Goal: Information Seeking & Learning: Learn about a topic

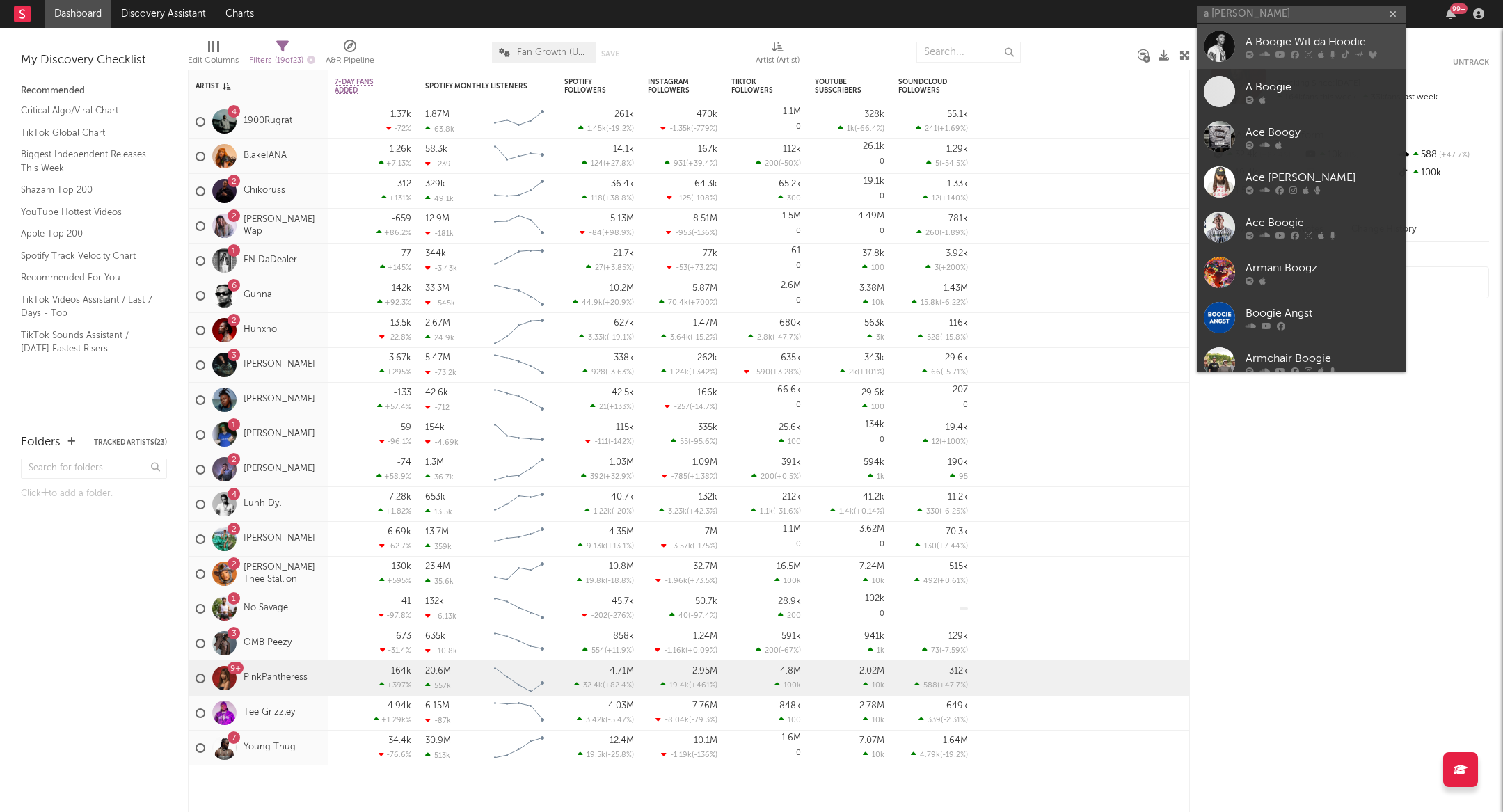
type input "a [PERSON_NAME]"
click at [1249, 40] on div "A Boogie Wit da Hoodie" at bounding box center [1323, 41] width 153 height 17
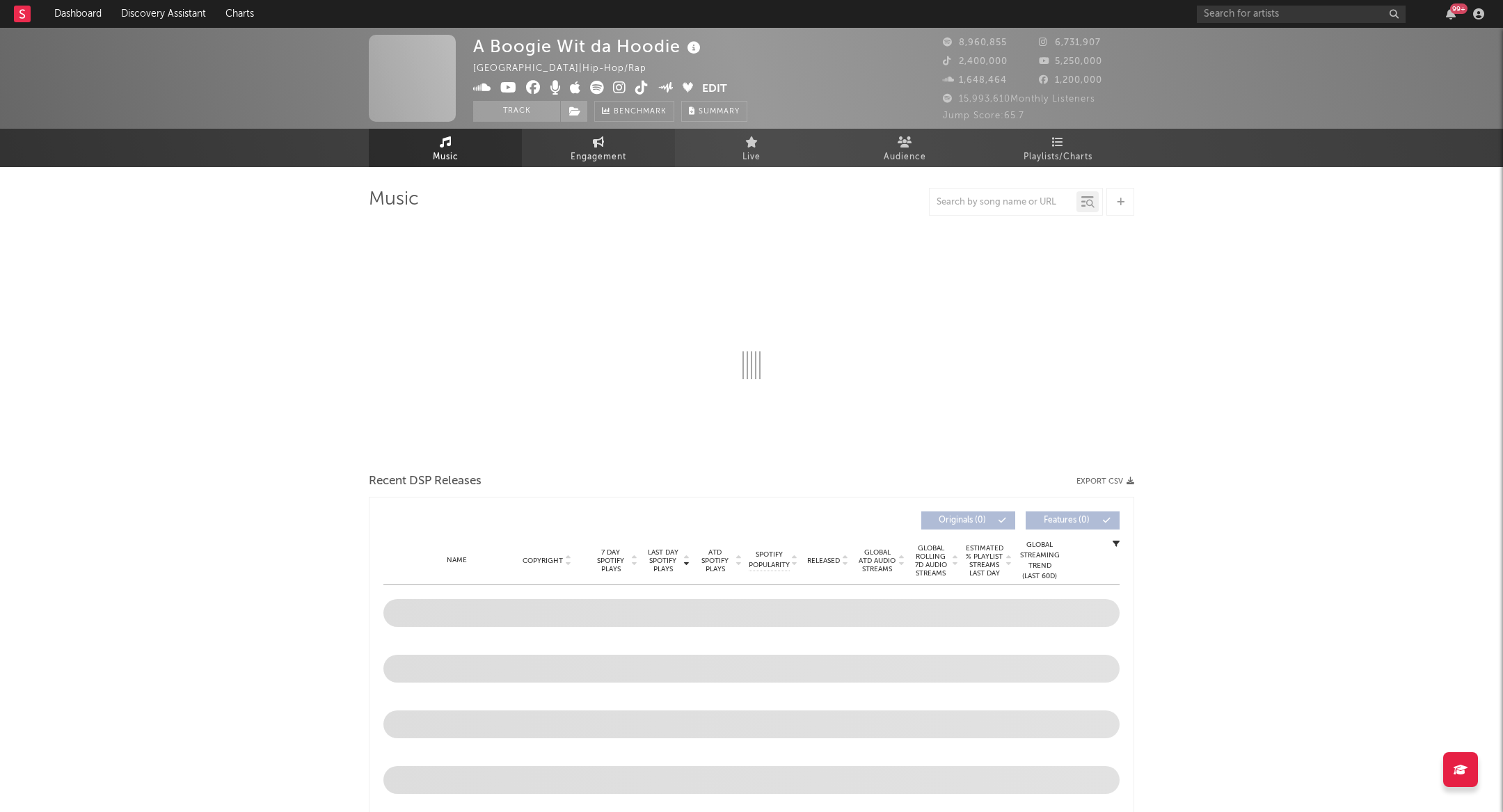
click at [575, 145] on link "Engagement" at bounding box center [599, 148] width 153 height 38
select select "1w"
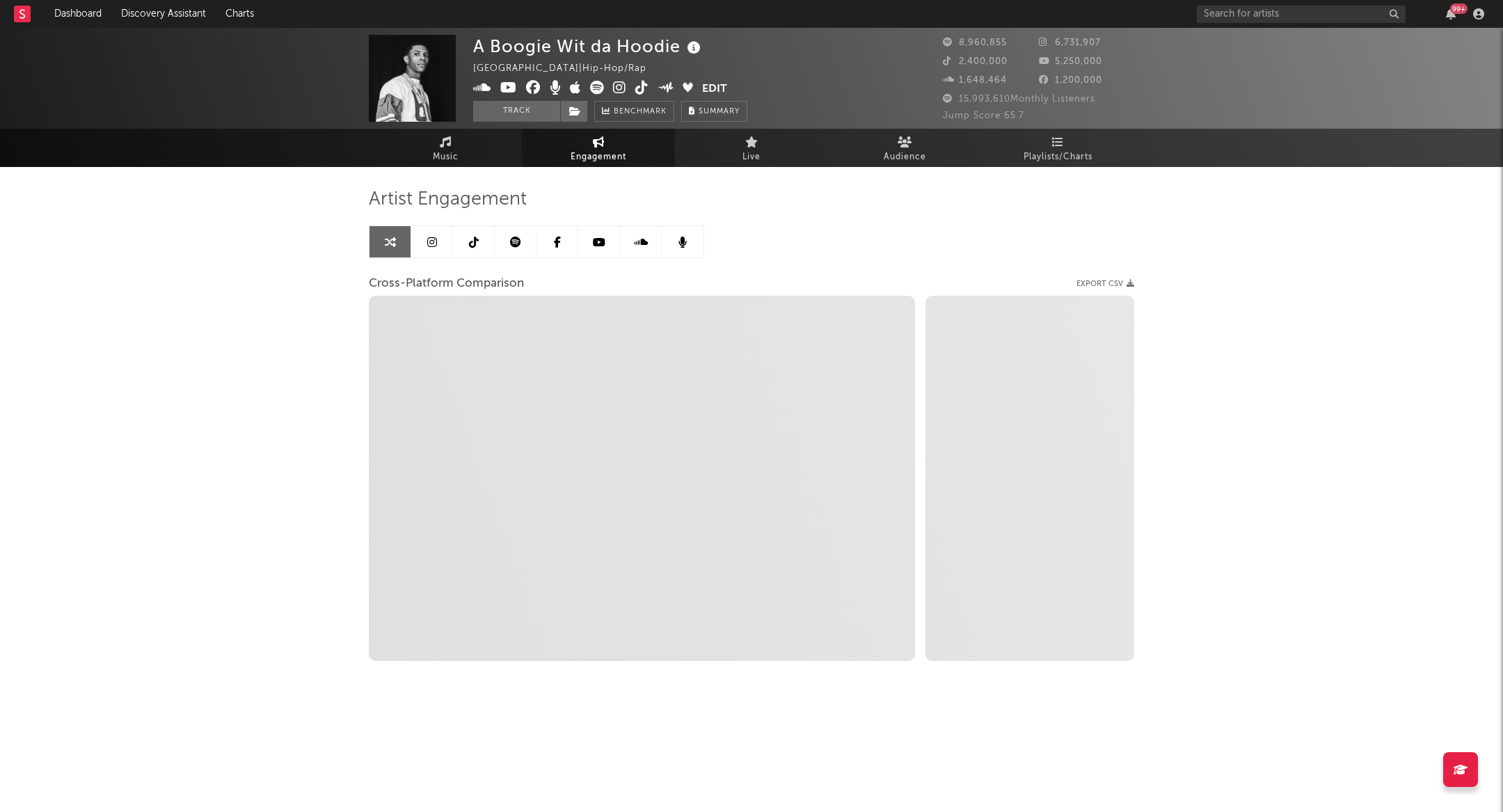
click at [522, 243] on link at bounding box center [516, 242] width 42 height 31
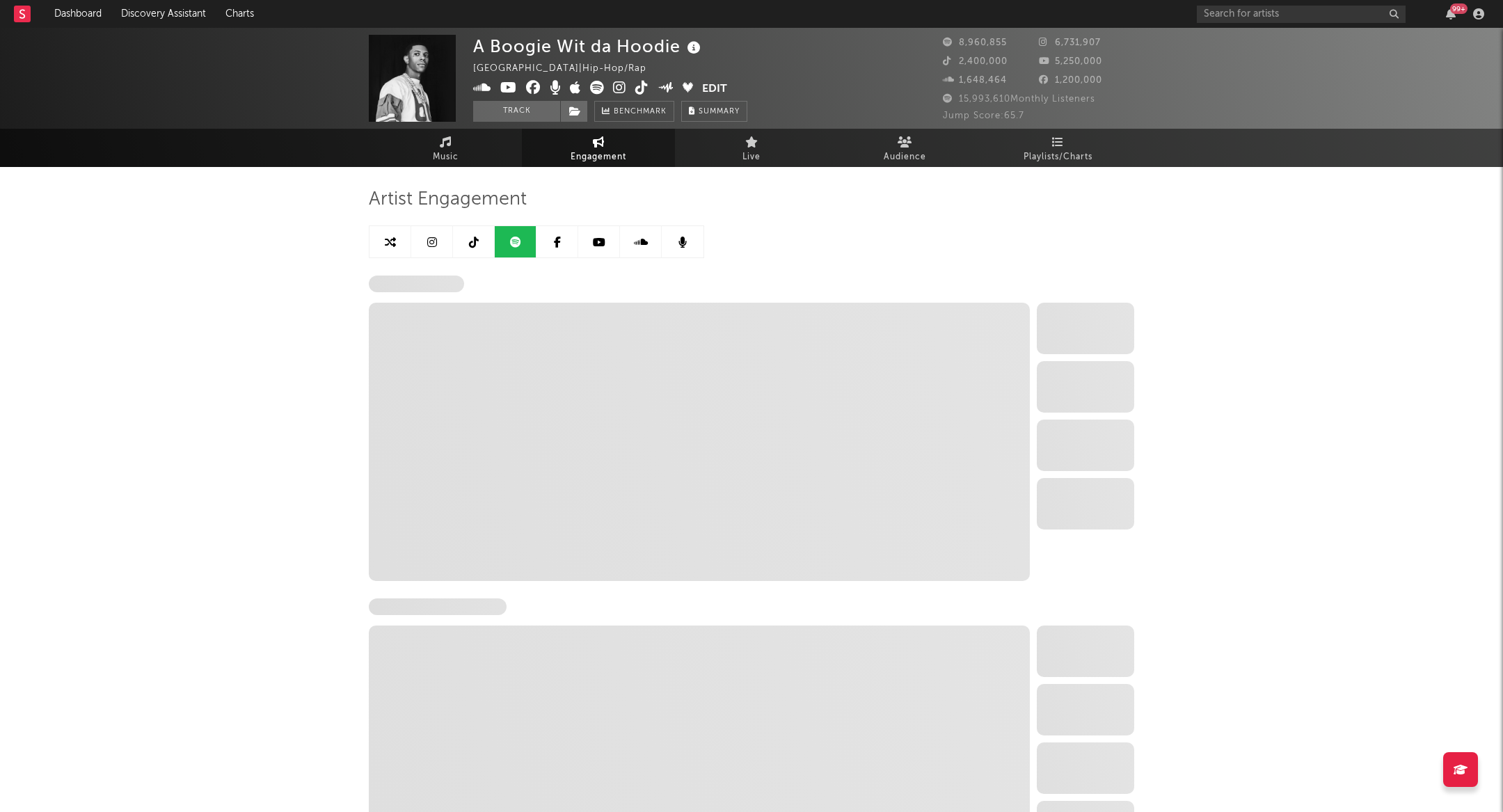
select select "6m"
select select "1w"
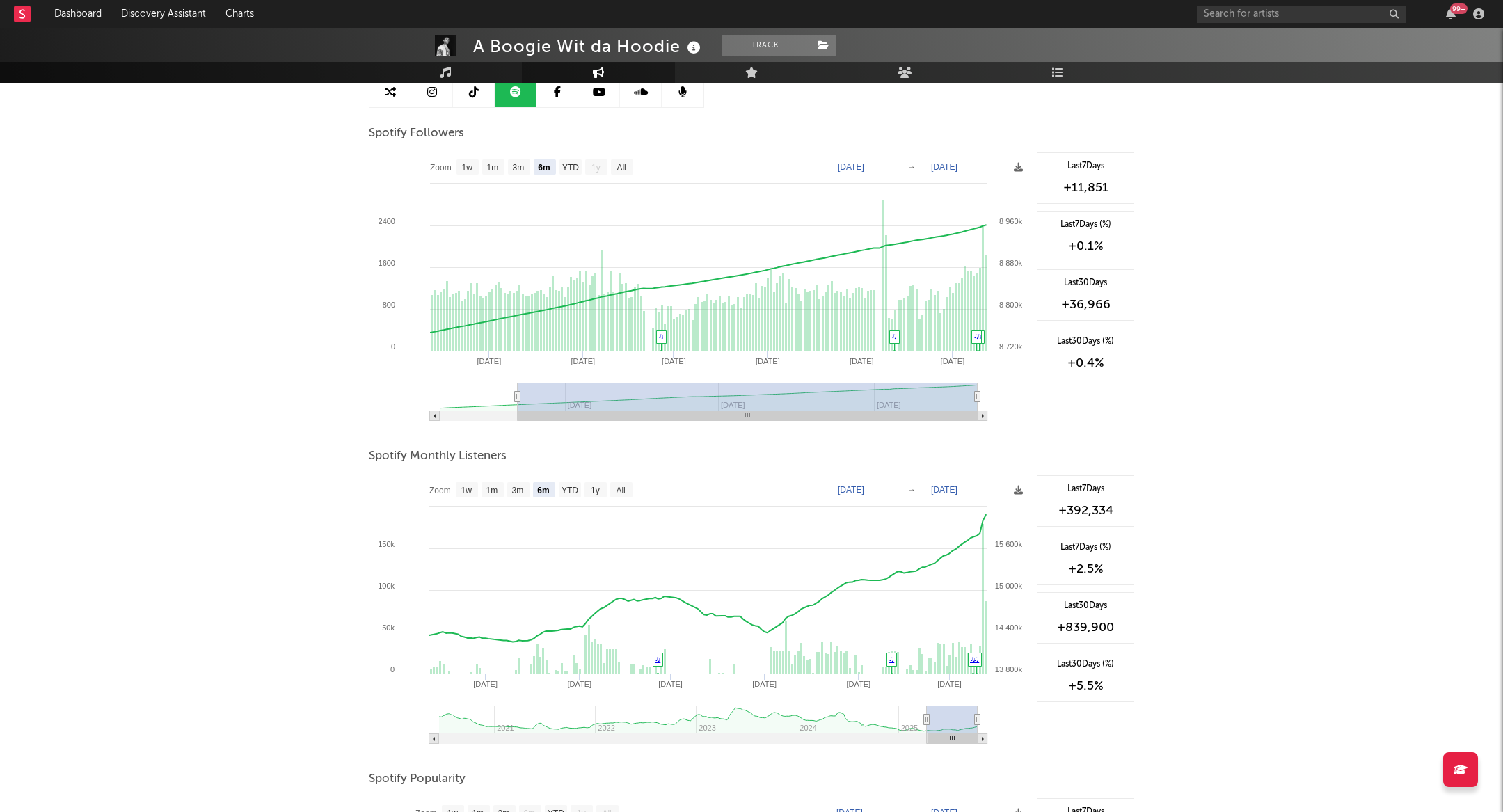
scroll to position [153, 0]
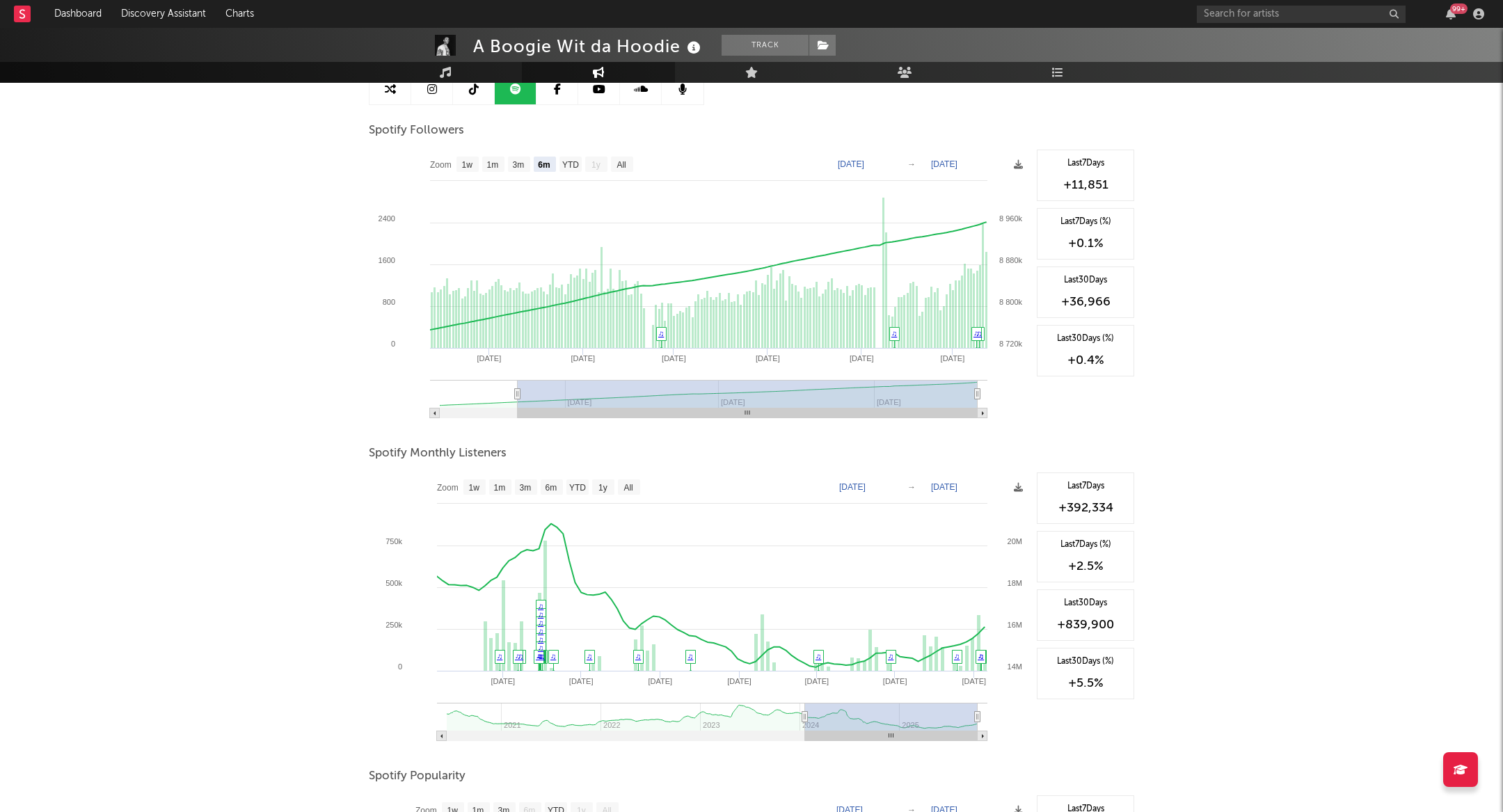
drag, startPoint x: 924, startPoint y: 715, endPoint x: 805, endPoint y: 741, distance: 121.8
click at [805, 741] on icon "Created with Highcharts 10.3.3 [DATE] '[DATE] [DATE] '[DATE] Apr '[DATE] Apr '2…" at bounding box center [699, 611] width 660 height 278
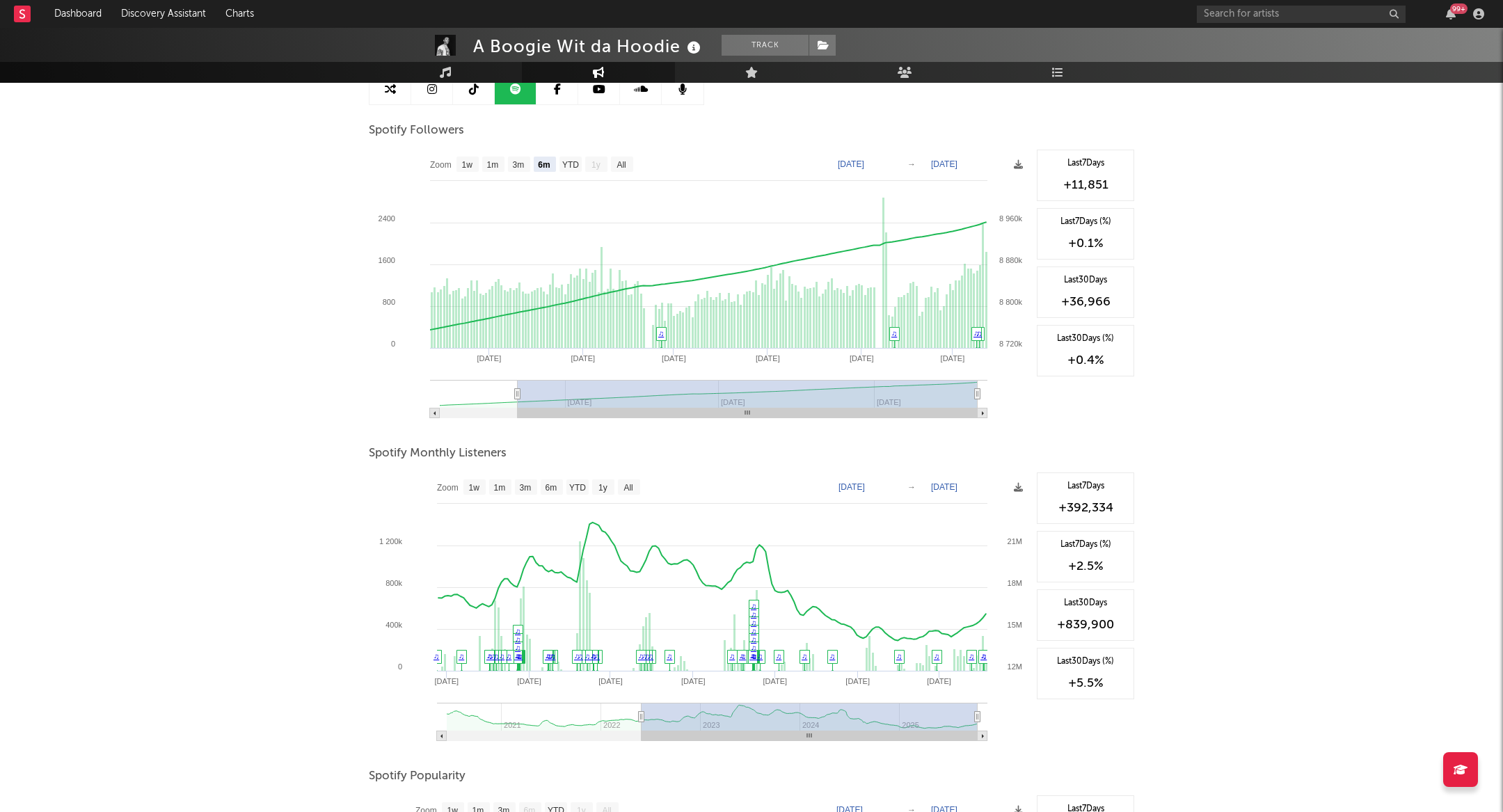
type input "[DATE]"
drag, startPoint x: 802, startPoint y: 715, endPoint x: 640, endPoint y: 730, distance: 162.7
click at [640, 730] on icon "Created with Highcharts 10.3.3 Jan '[DATE] Jan '[DATE] [DATE] '[DATE] [DATE] '2…" at bounding box center [699, 611] width 660 height 278
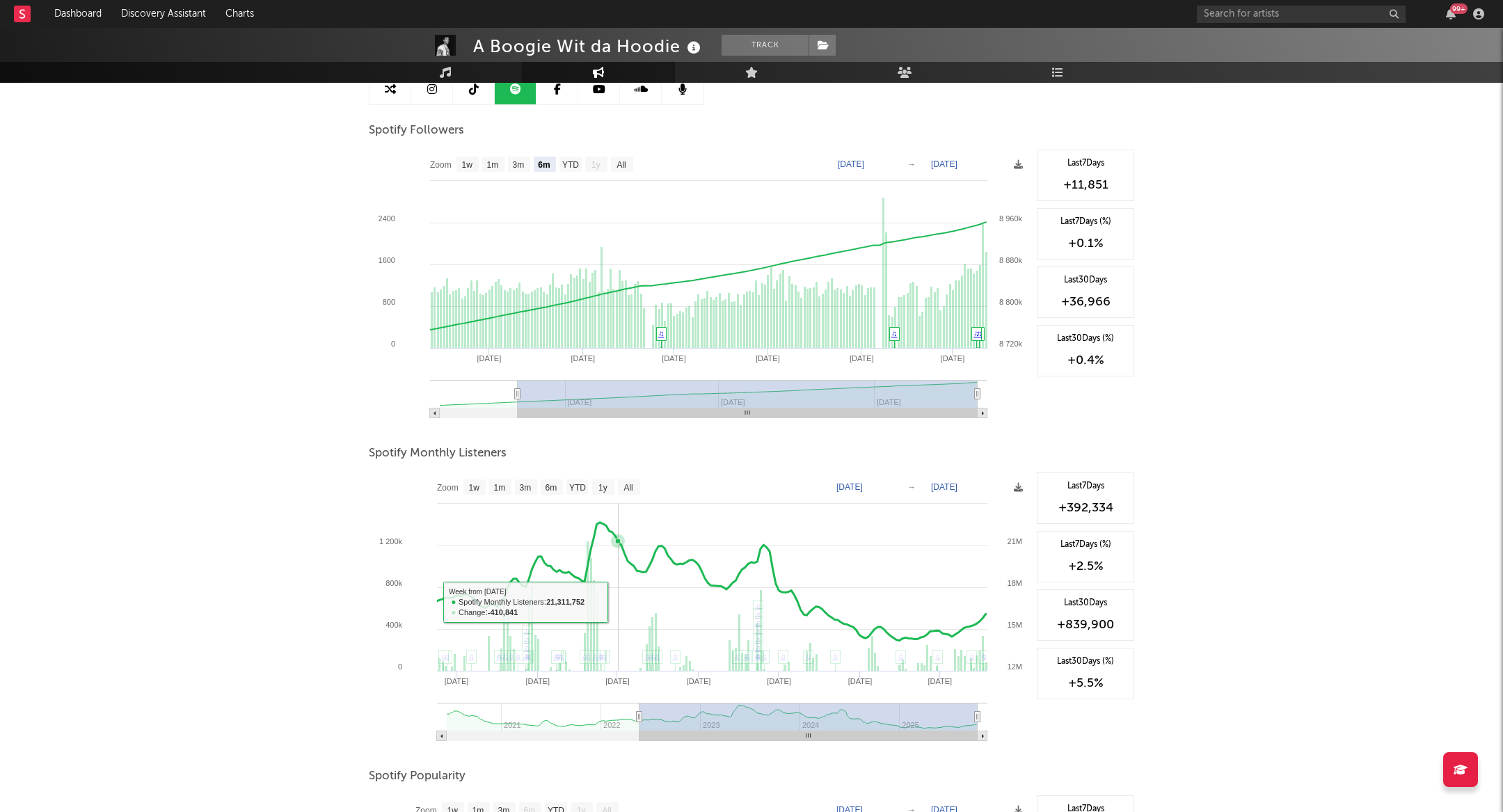
scroll to position [0, 0]
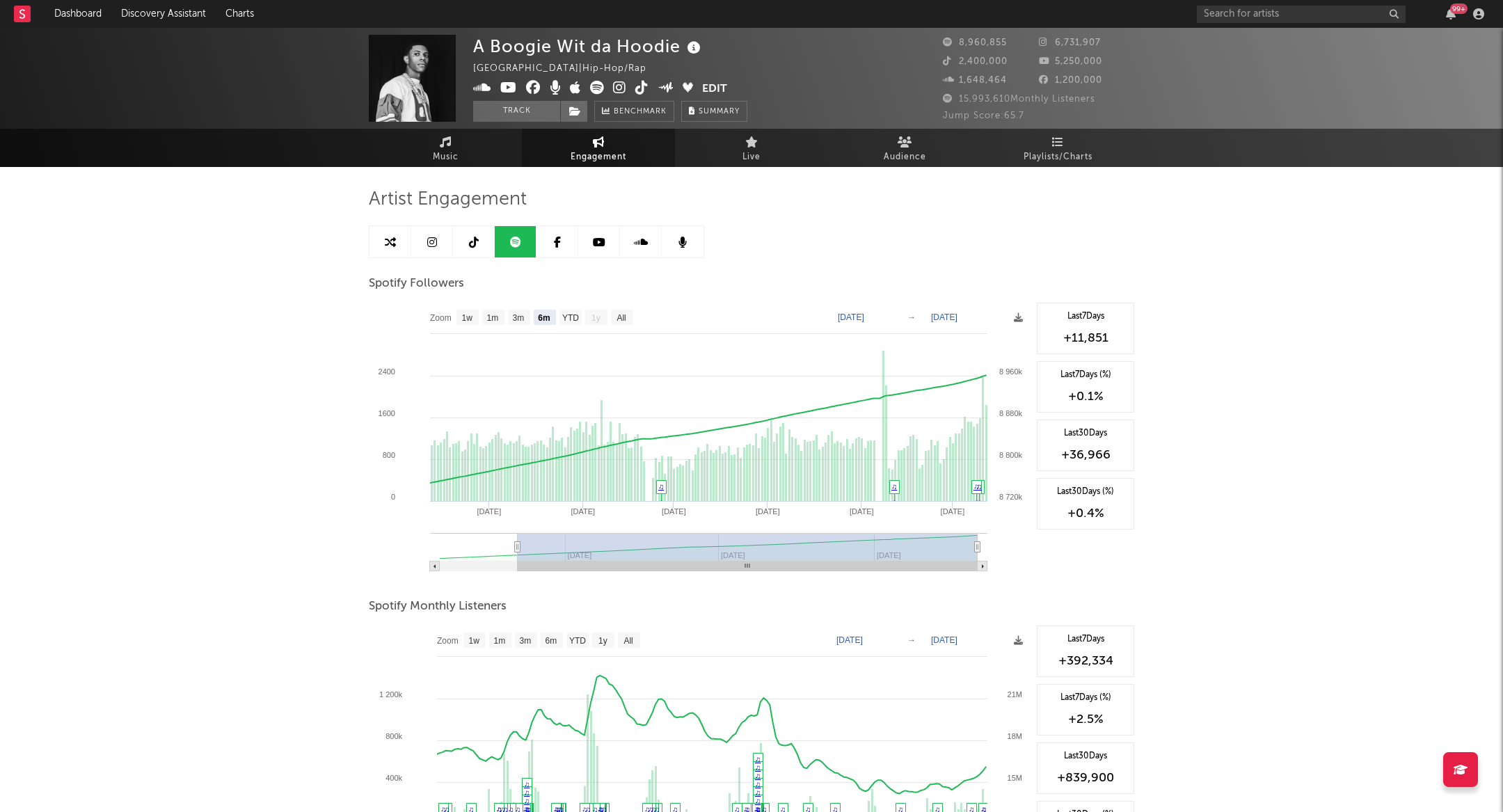
click at [441, 181] on div "Artist Engagement Spotify Followers Zoom 1w 1m 3m 6m YTD 1y All [DATE] [DATE] C…" at bounding box center [751, 725] width 766 height 1115
click at [444, 163] on span "Music" at bounding box center [446, 157] width 26 height 17
select select "6m"
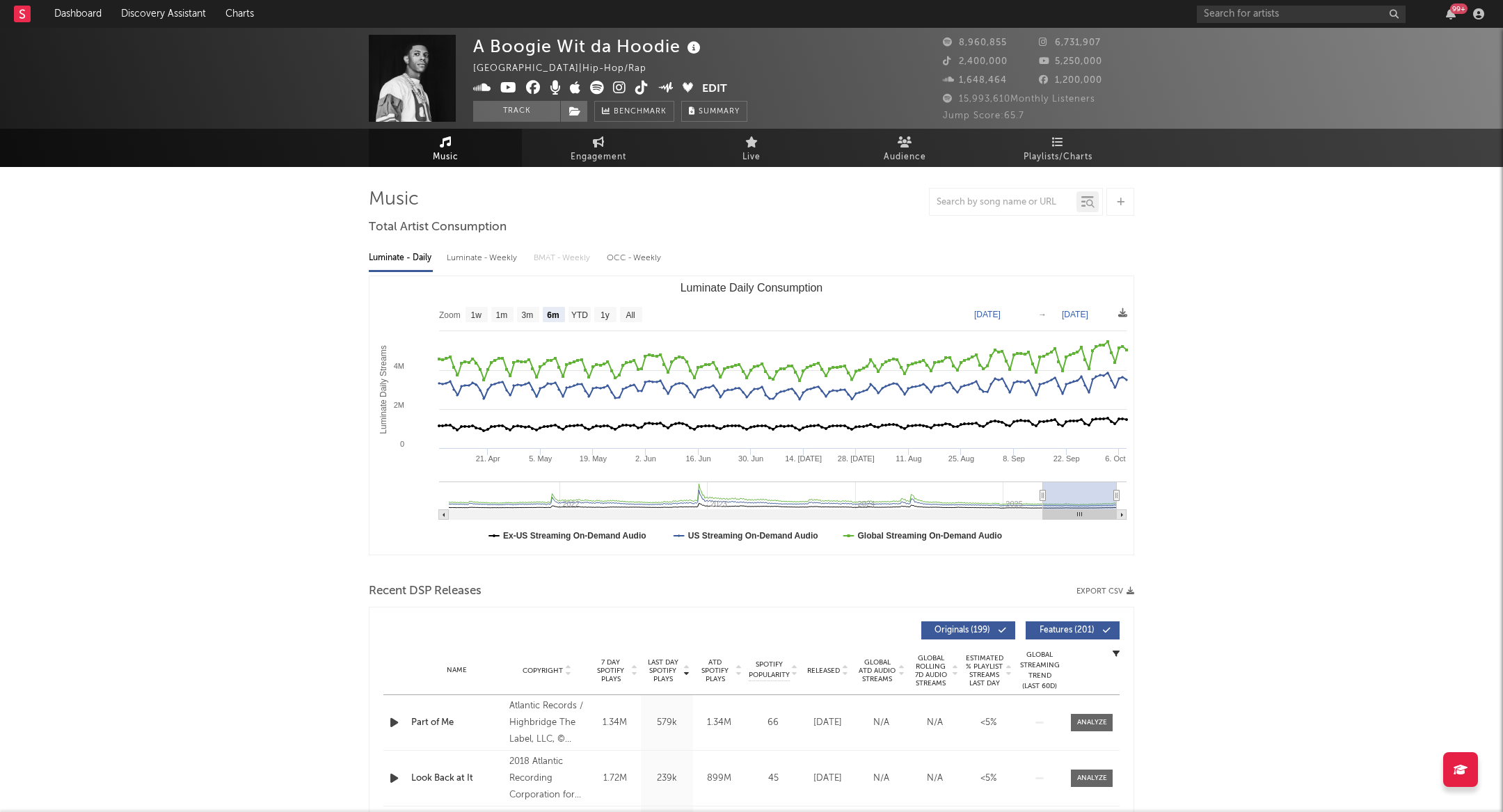
type input "[DATE]"
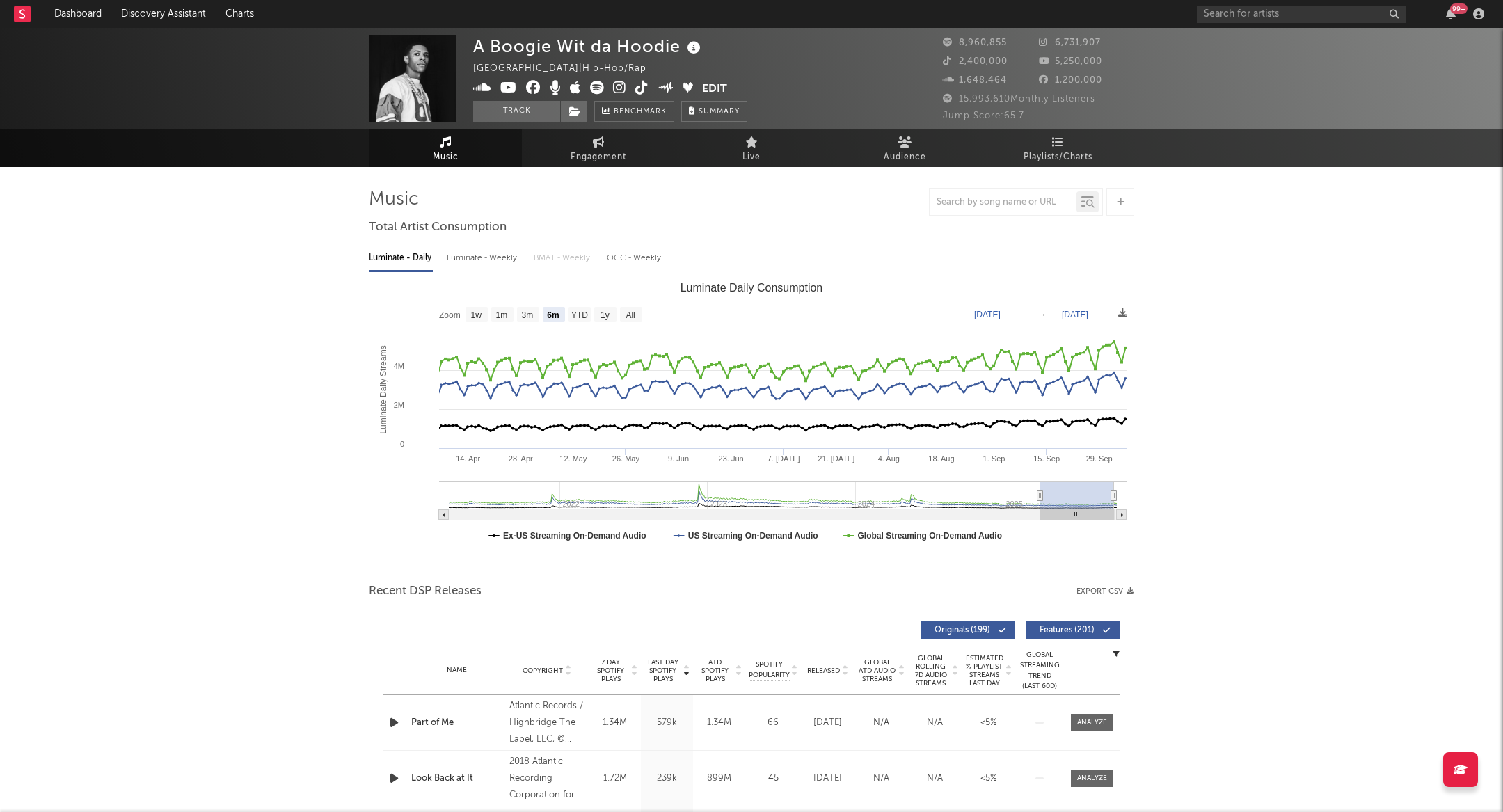
type input "[DATE]"
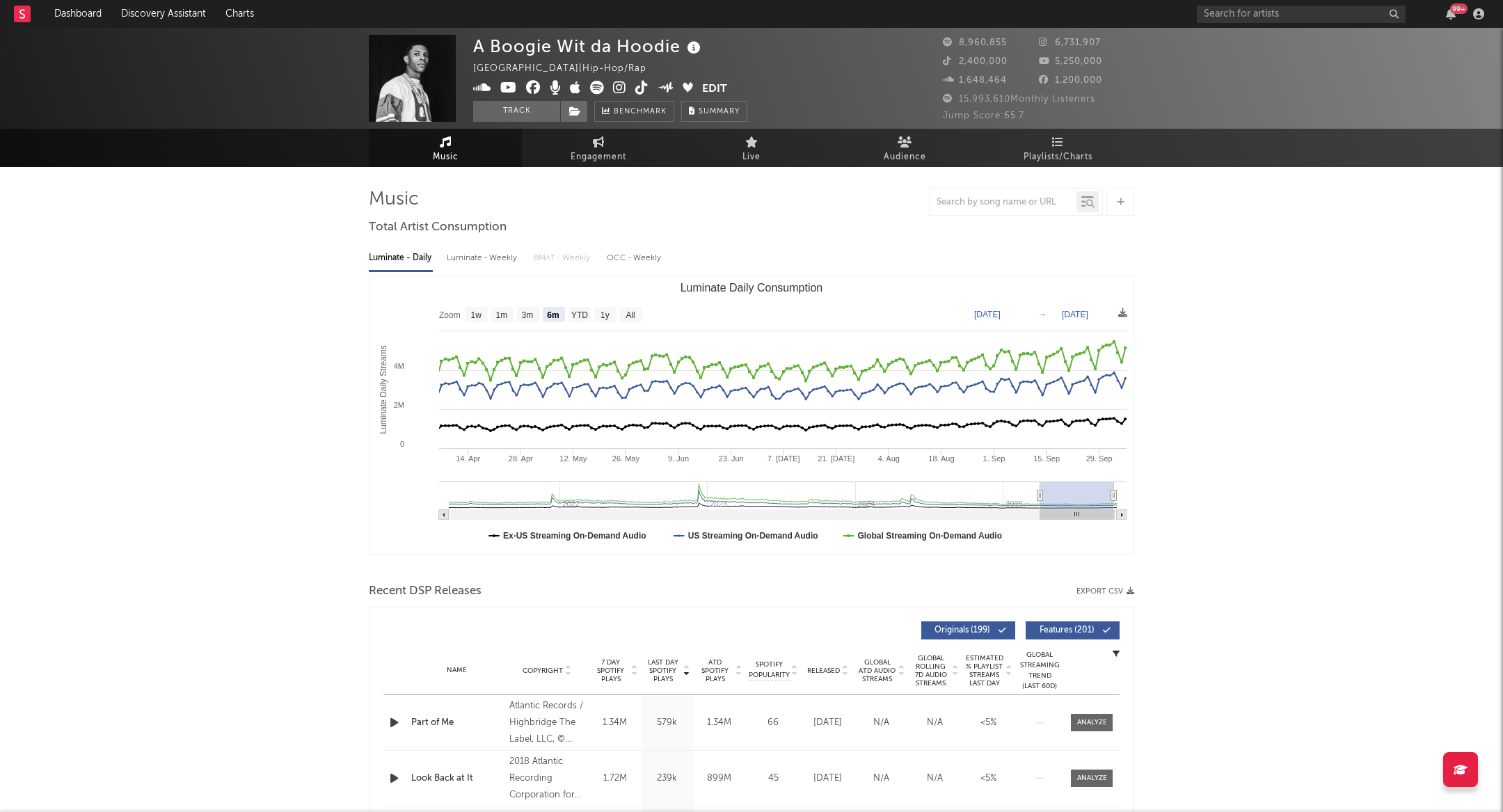
type input "[DATE]"
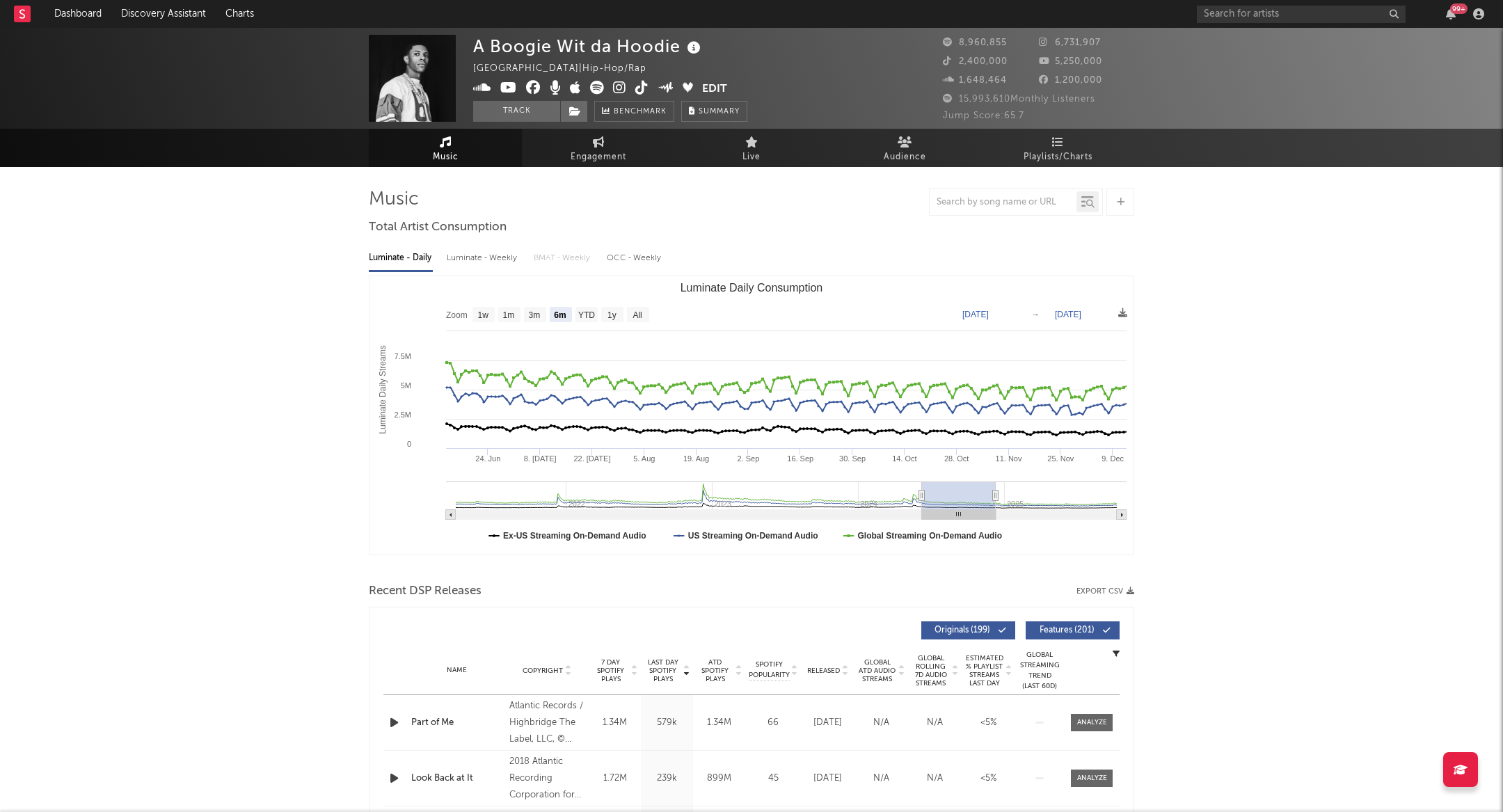
type input "[DATE]"
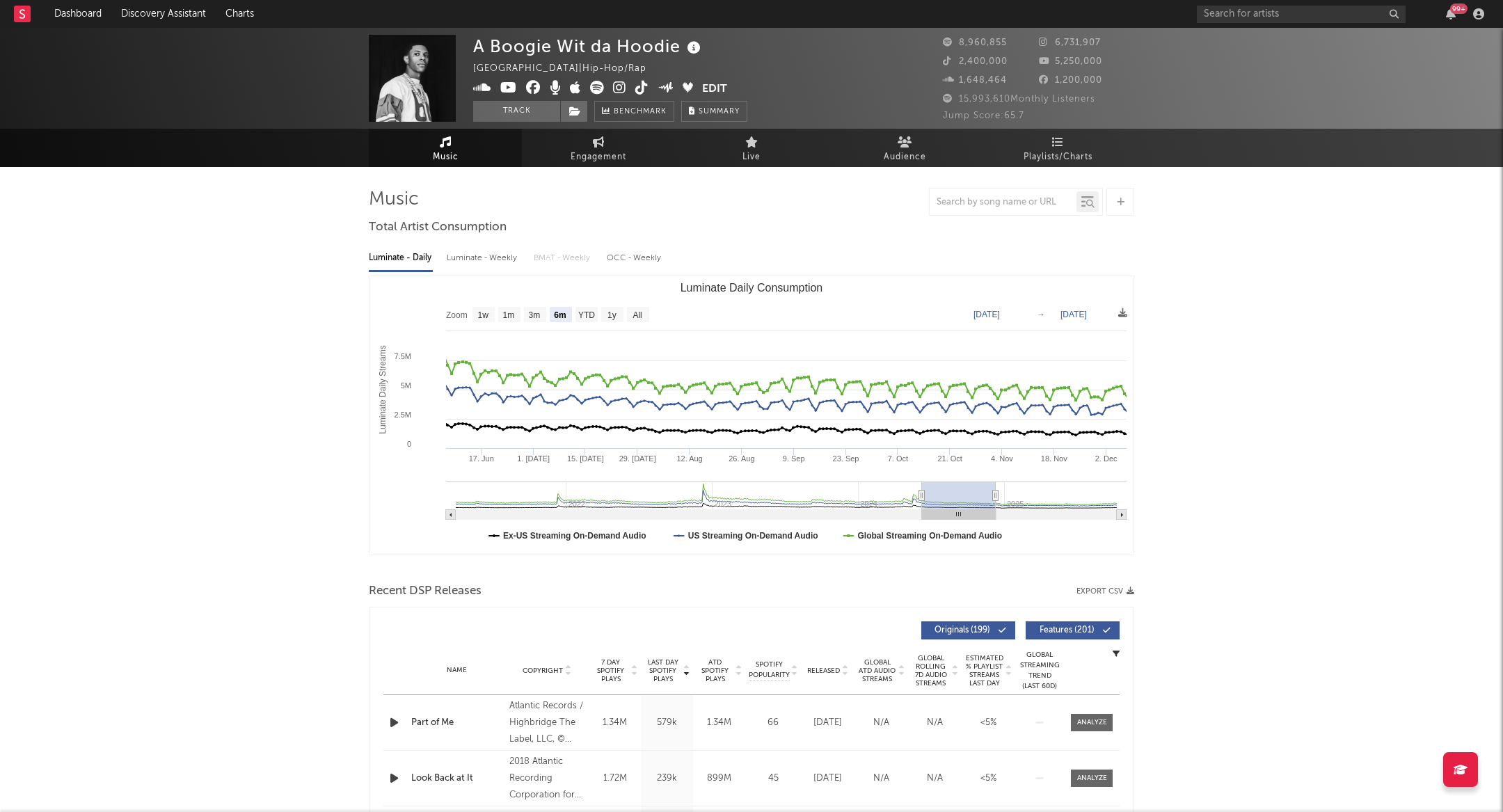
type input "[DATE]"
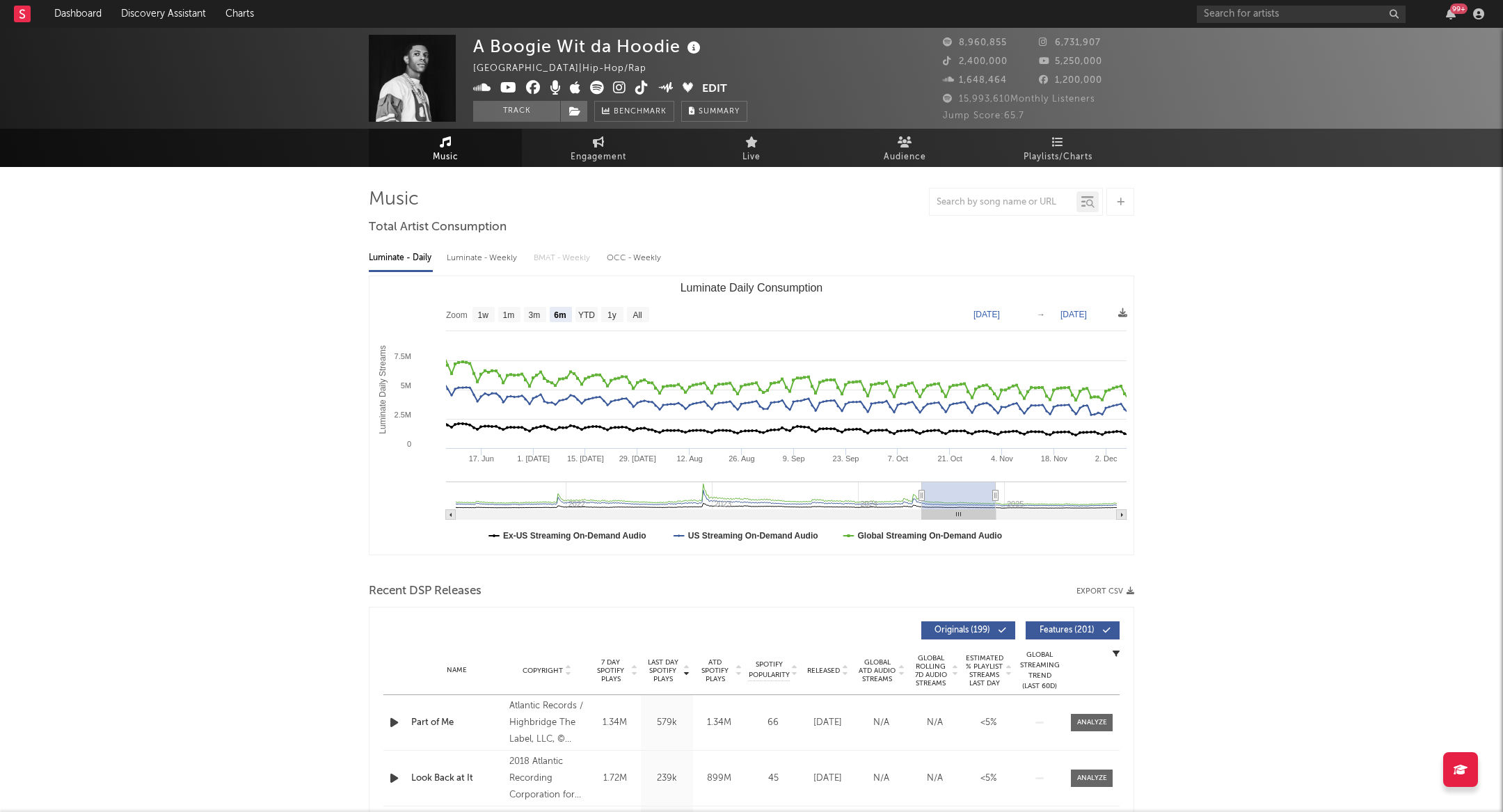
type input "[DATE]"
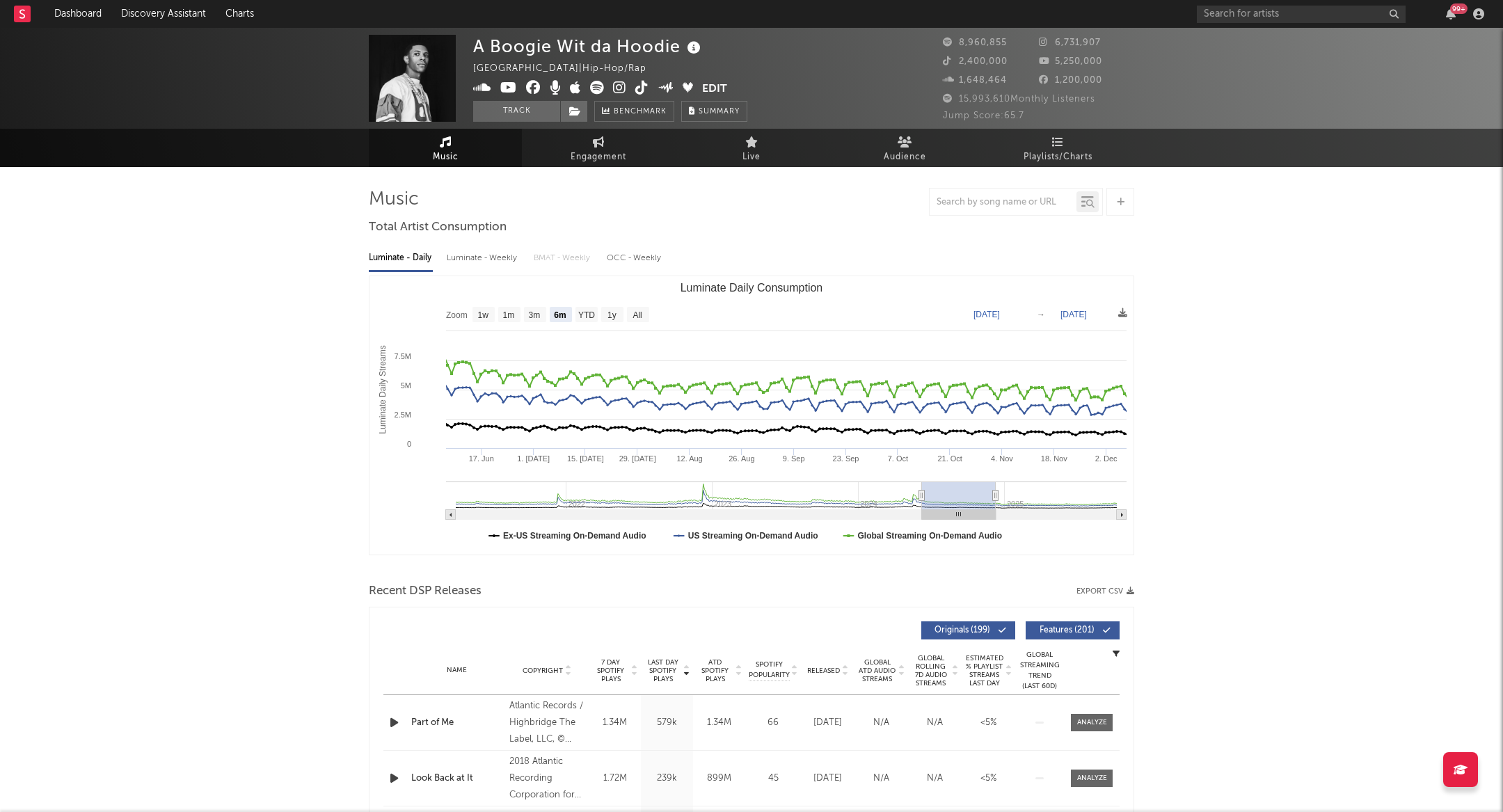
type input "[DATE]"
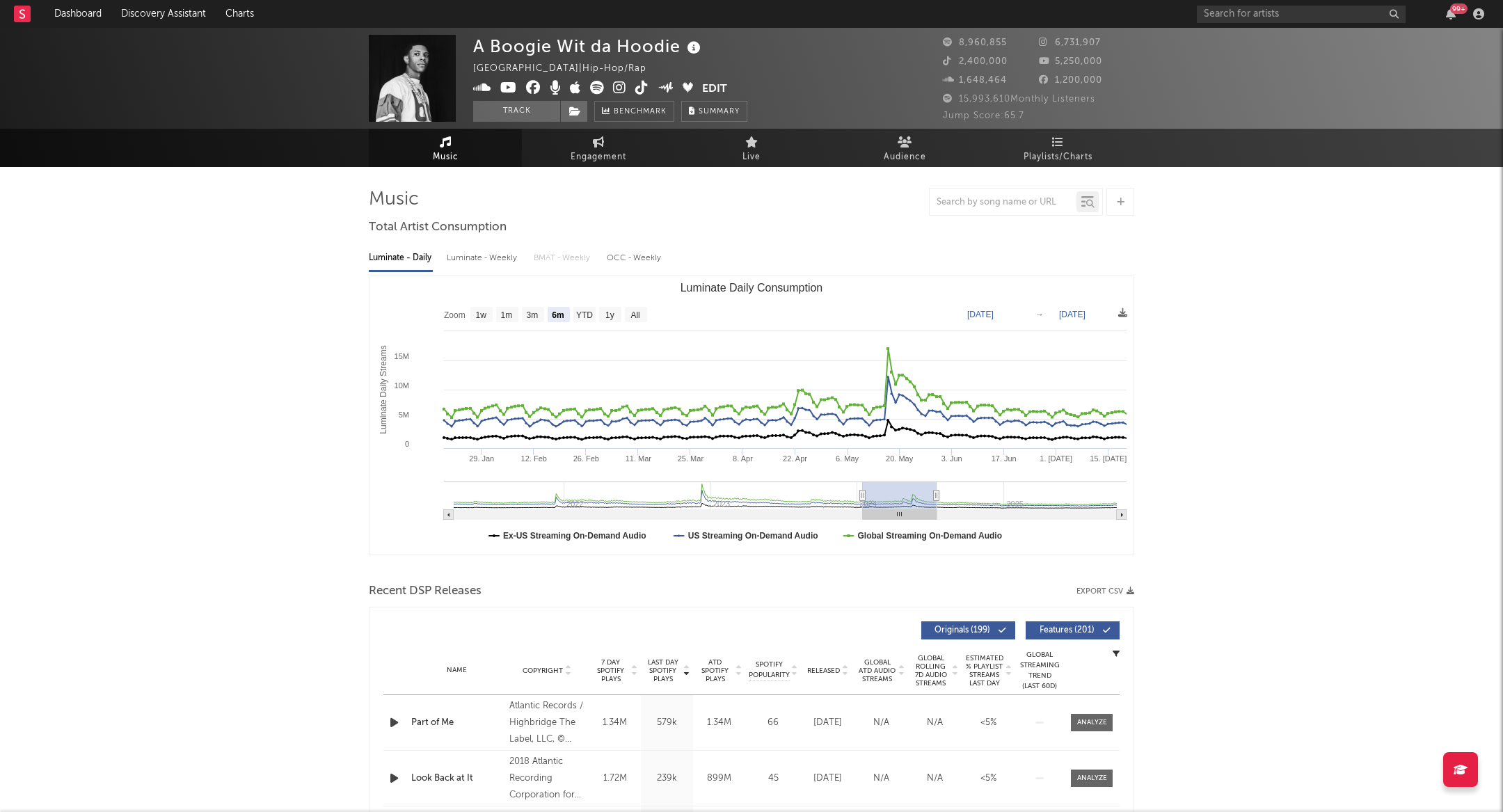
type input "[DATE]"
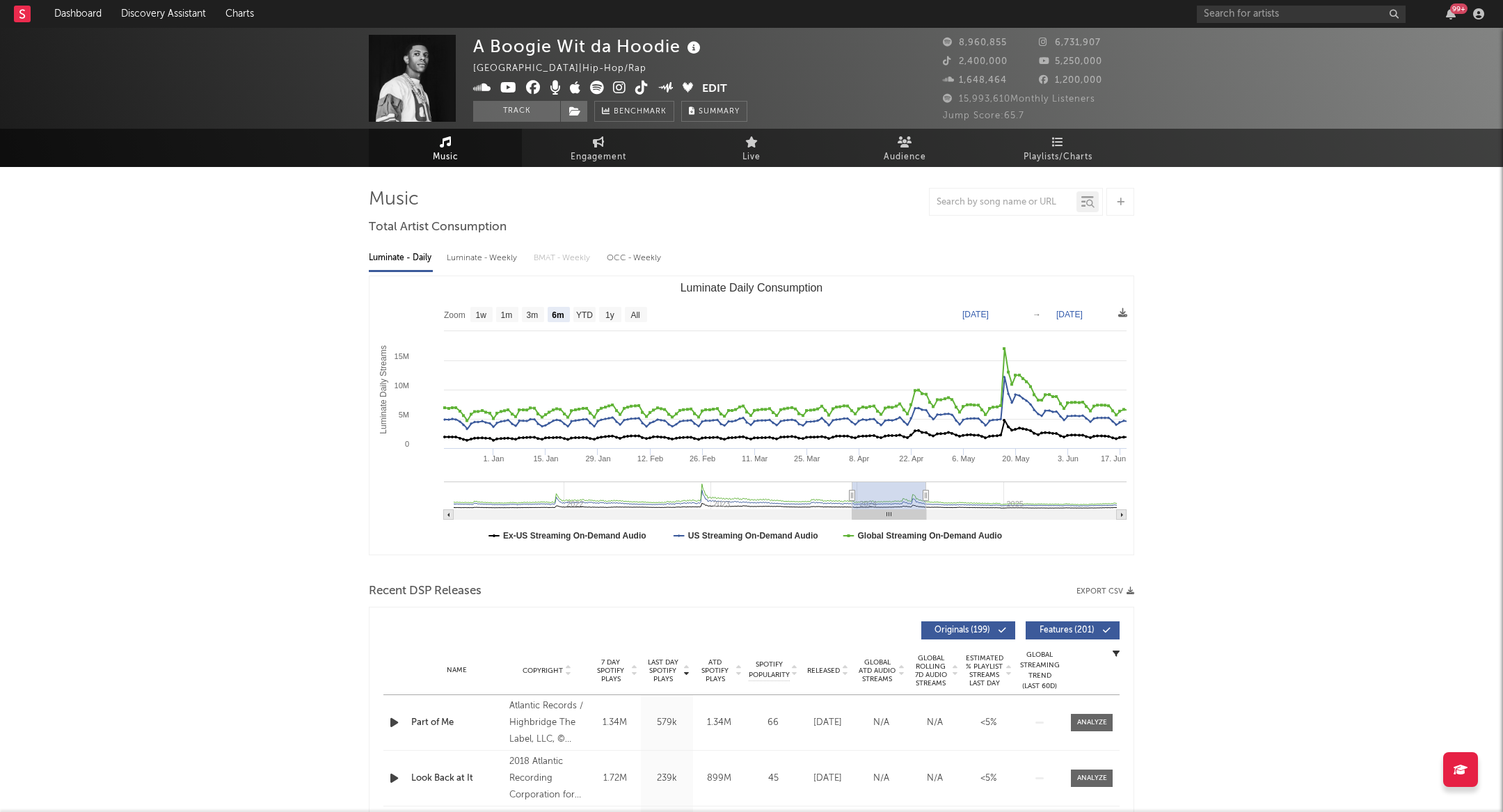
type input "[DATE]"
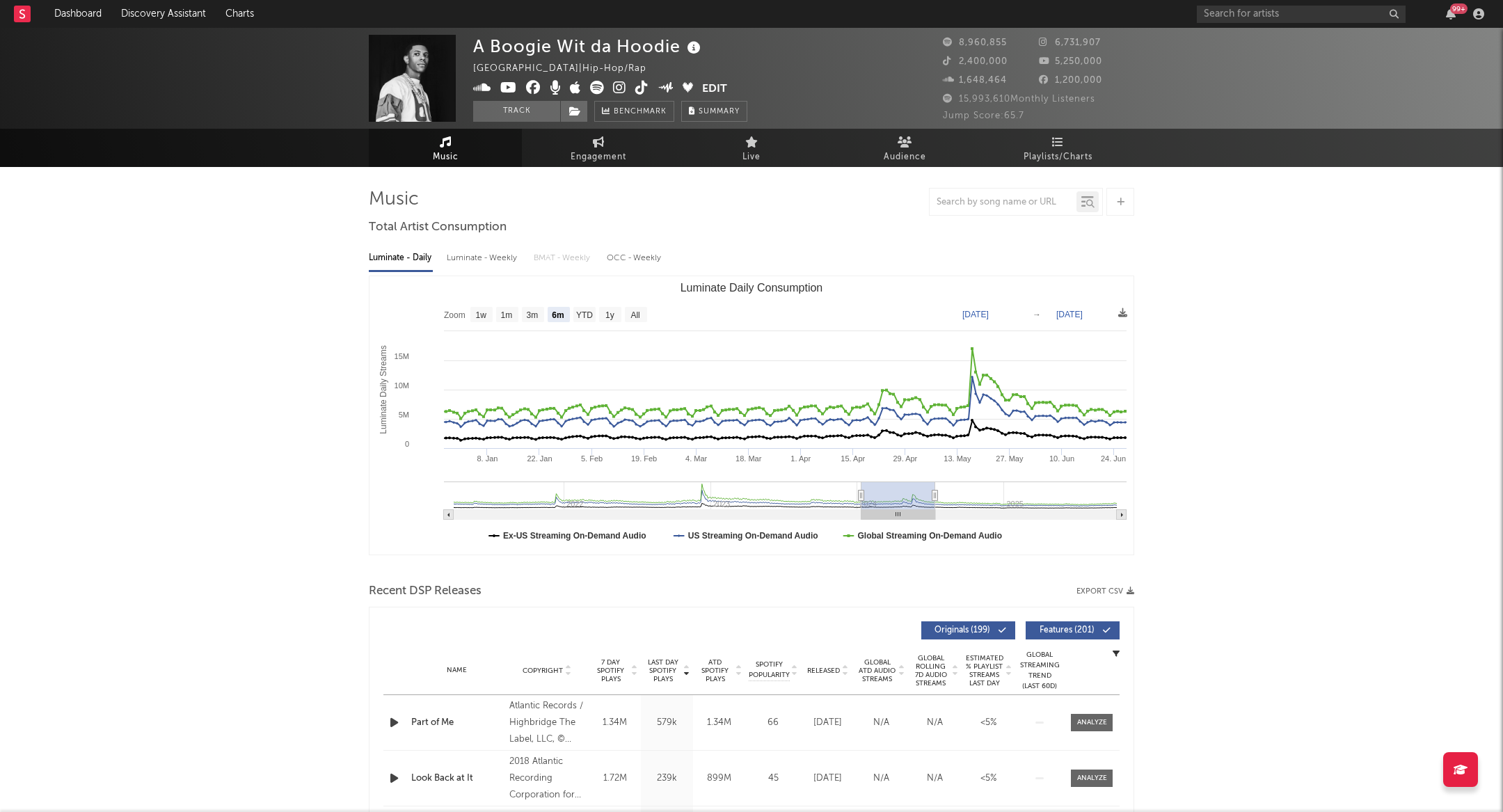
type input "[DATE]"
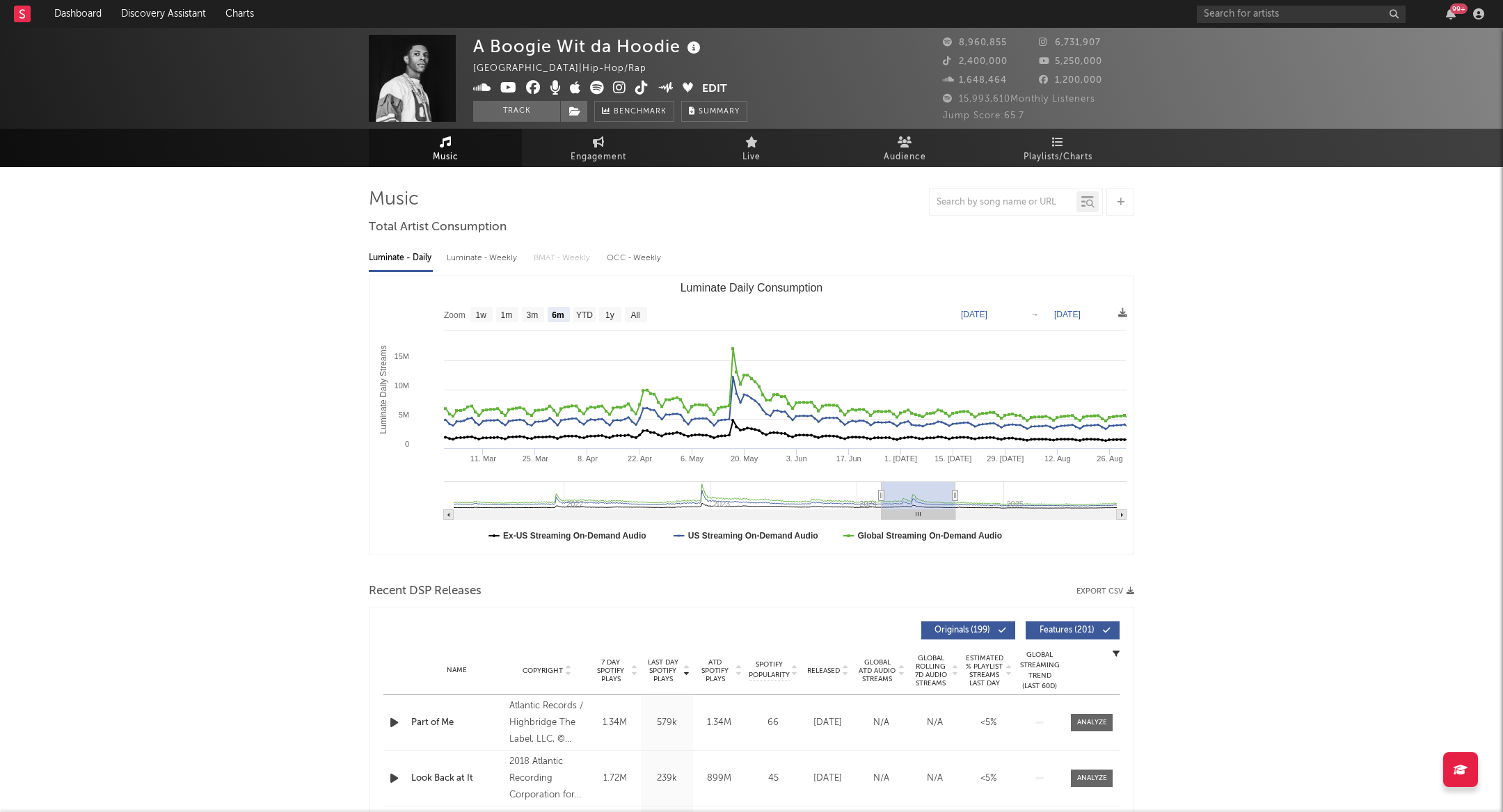
type input "[DATE]"
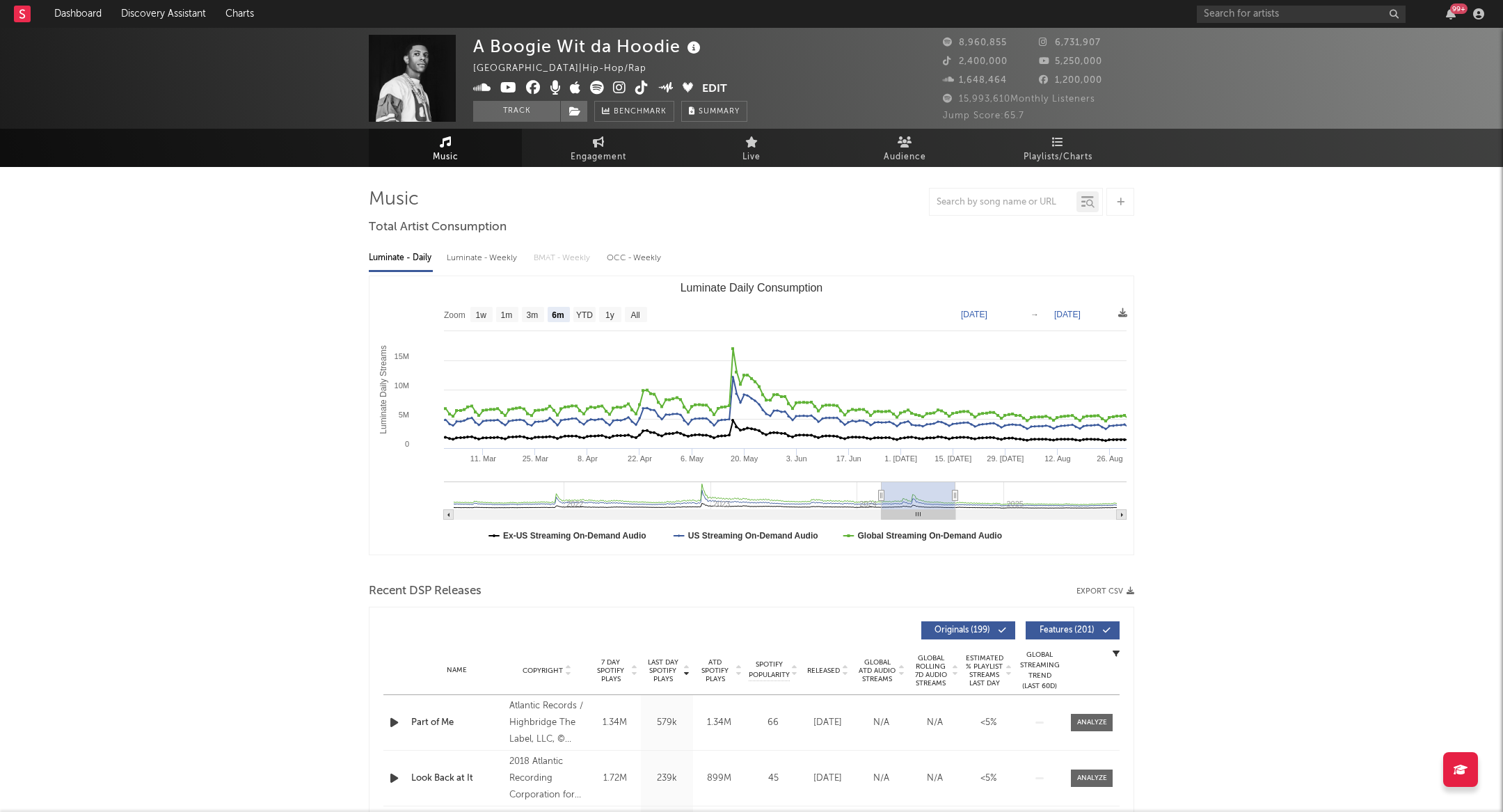
type input "[DATE]"
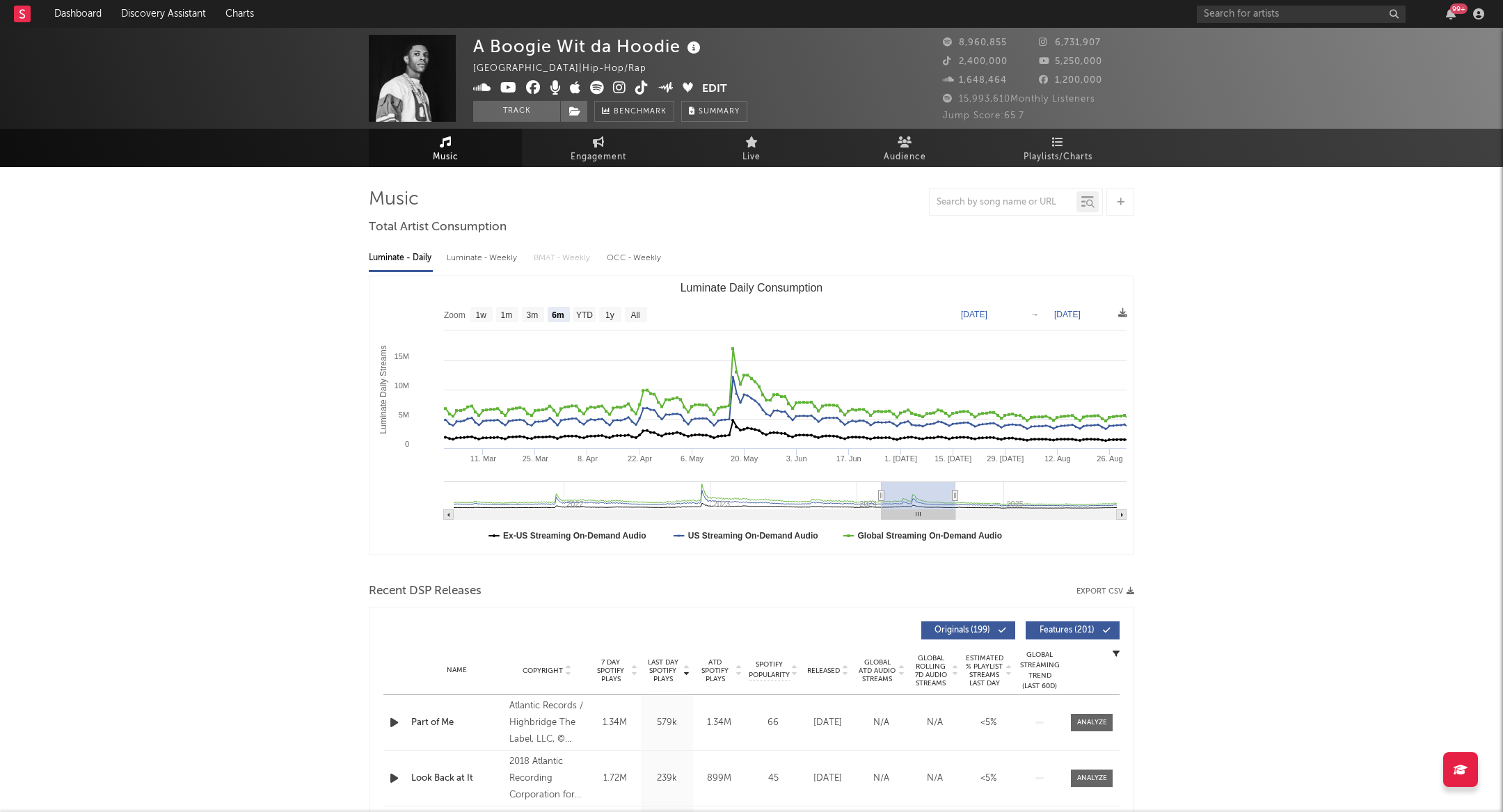
type input "[DATE]"
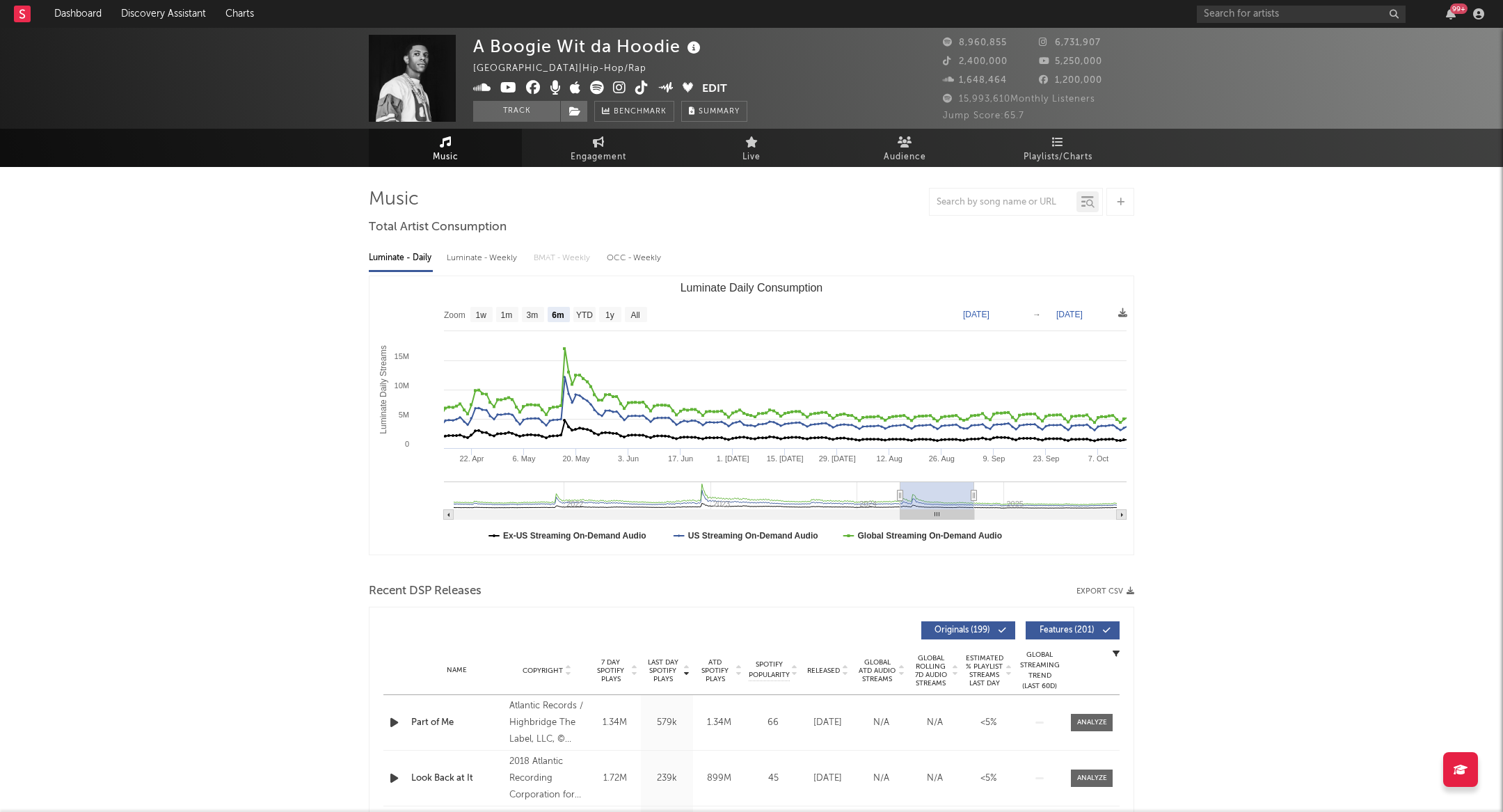
type input "[DATE]"
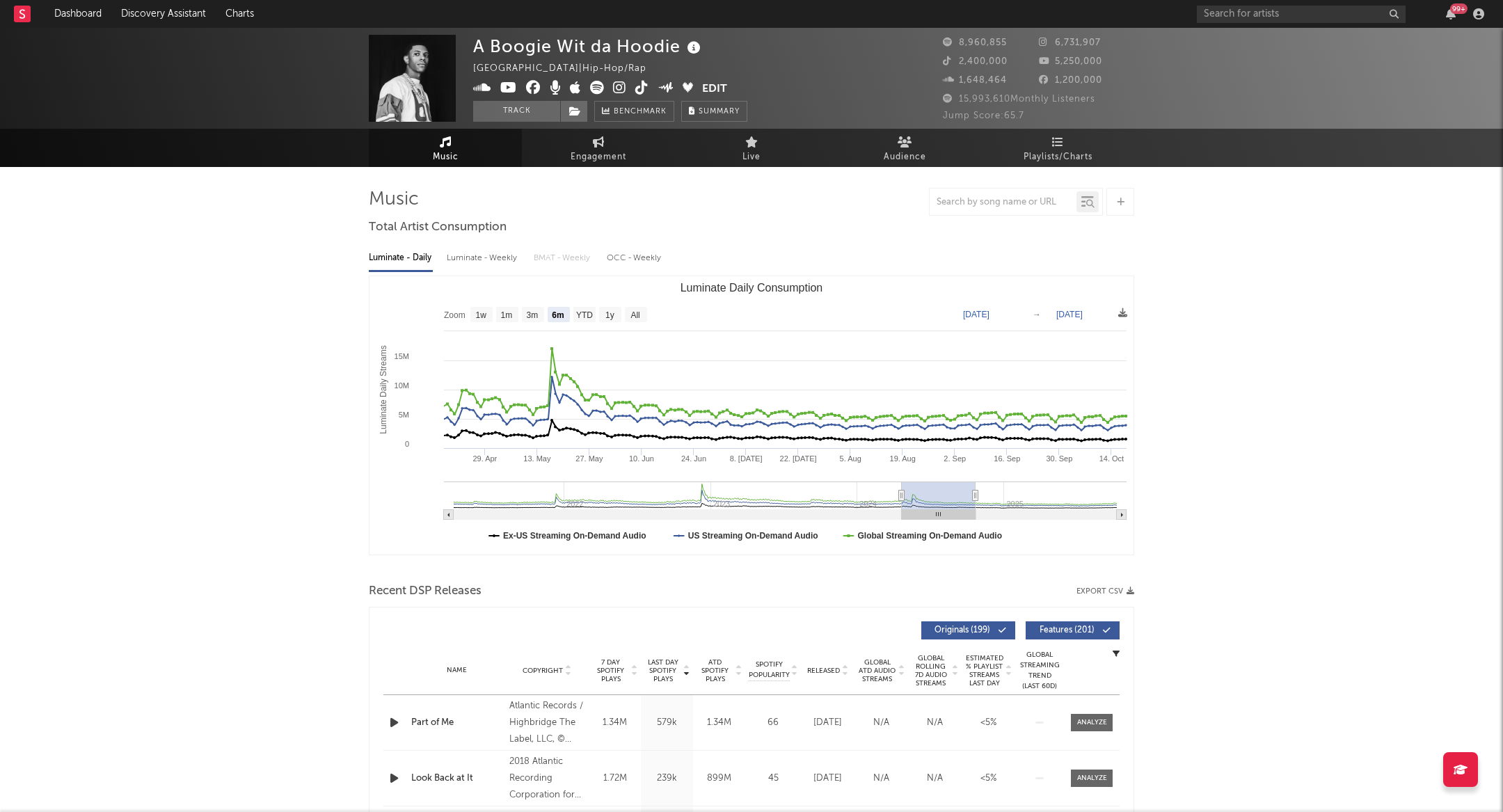
type input "[DATE]"
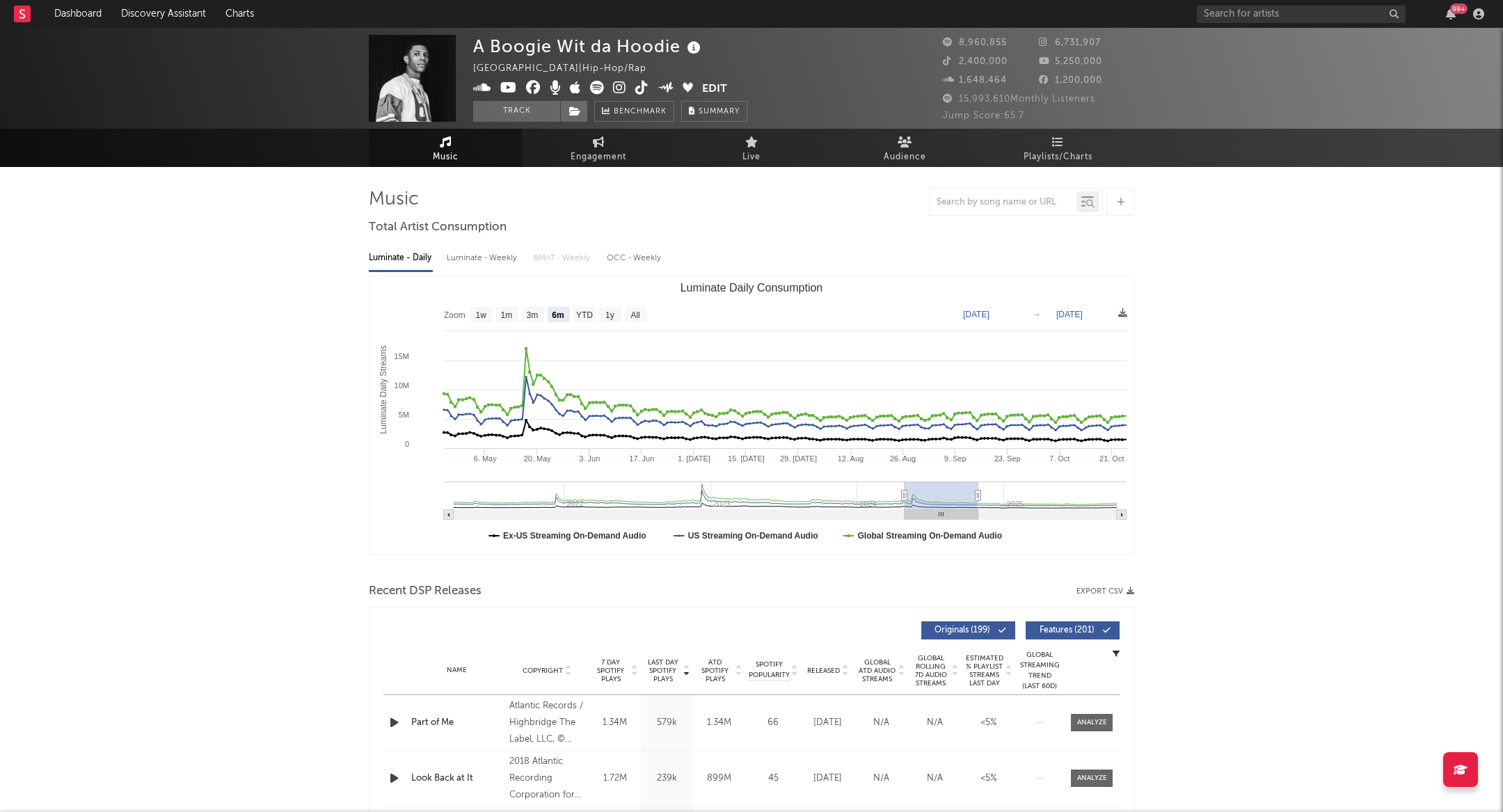
type input "[DATE]"
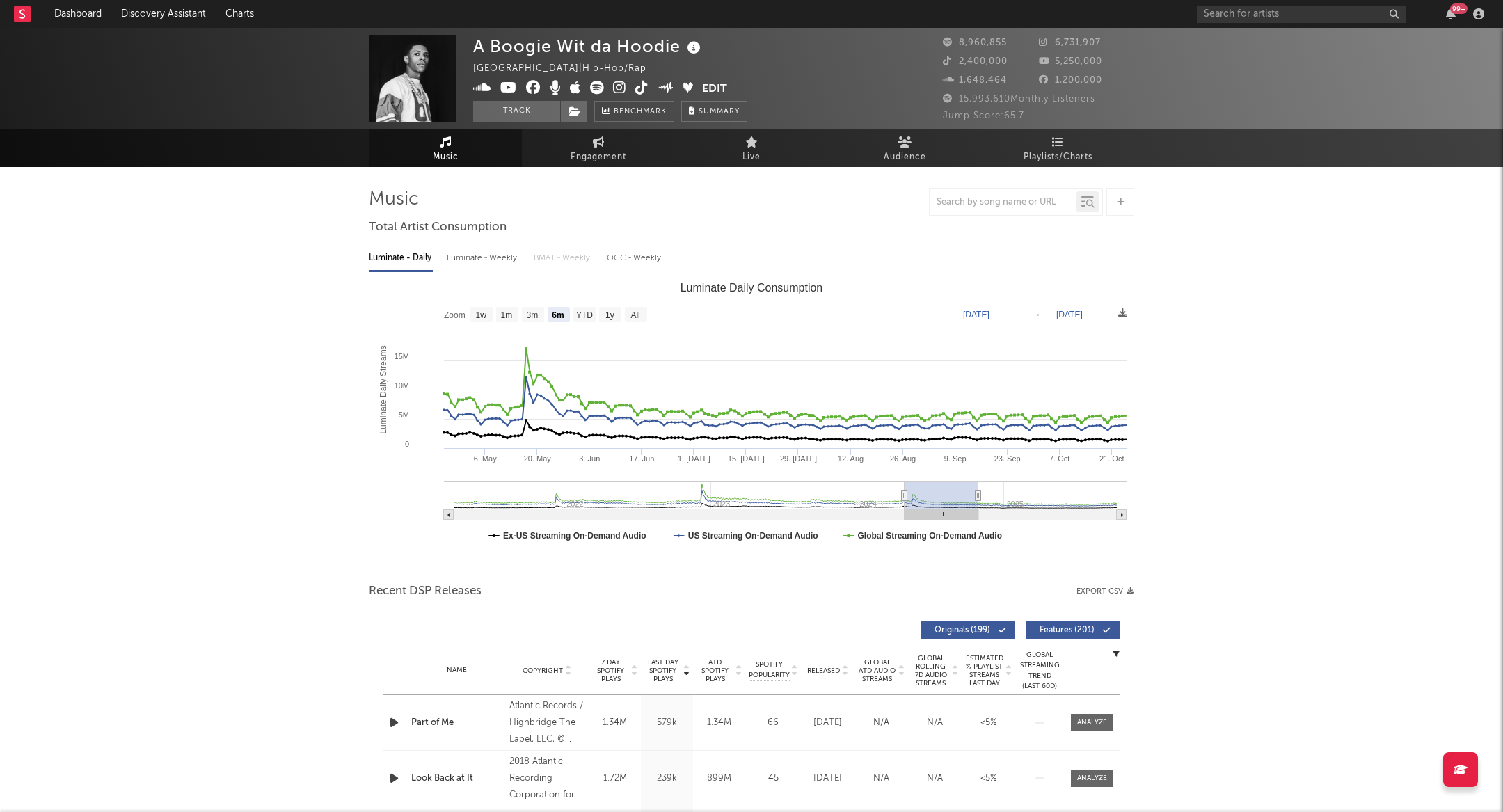
type input "[DATE]"
drag, startPoint x: 1044, startPoint y: 488, endPoint x: 904, endPoint y: 470, distance: 141.2
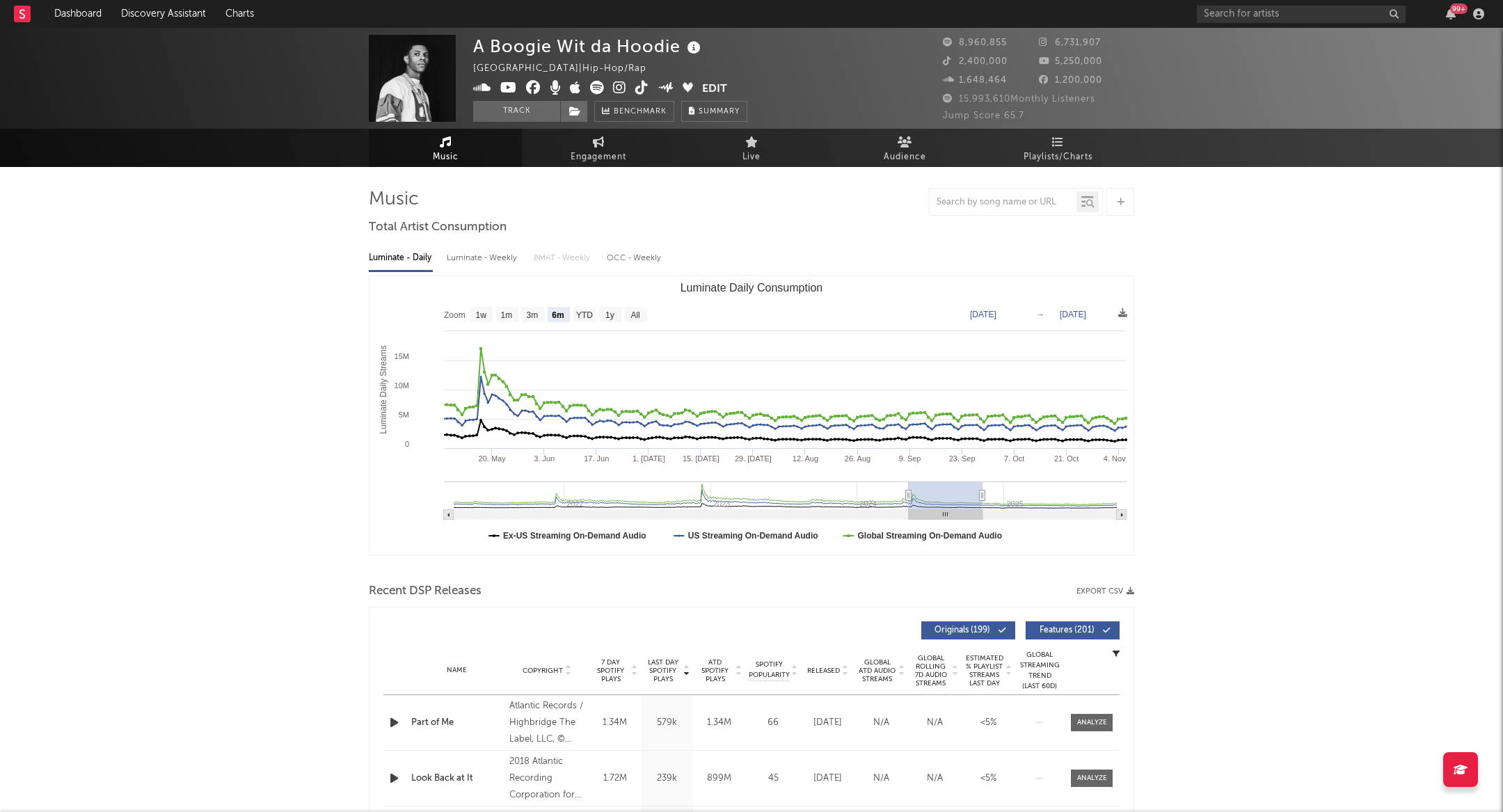
click at [904, 470] on icon "Created with Highcharts 10.3.3 Luminate Daily Streams Luminate Daily Consumptio…" at bounding box center [751, 415] width 764 height 278
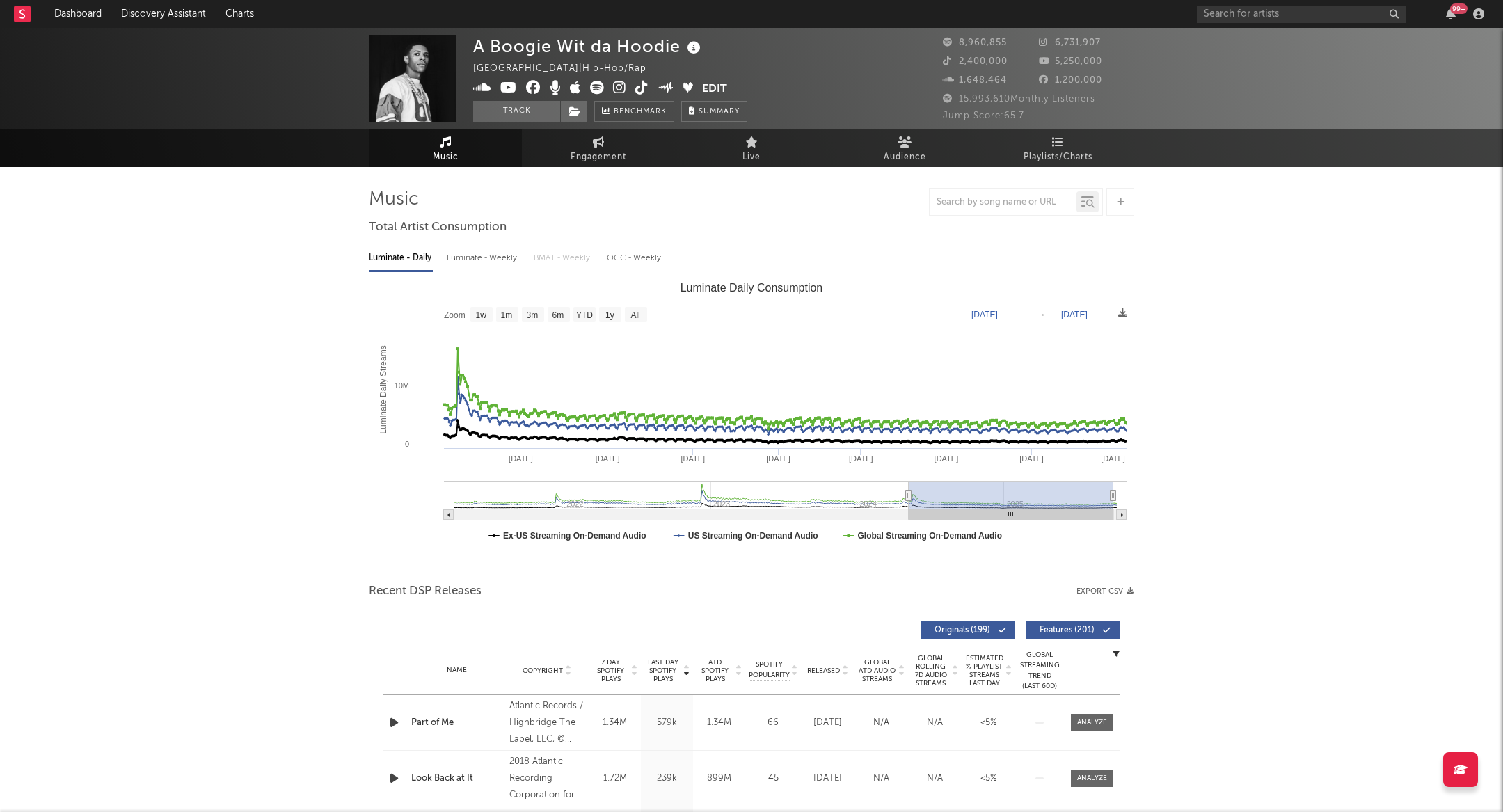
type input "[DATE]"
drag, startPoint x: 982, startPoint y: 498, endPoint x: 1146, endPoint y: 524, distance: 166.0
click at [579, 314] on text "YTD" at bounding box center [584, 315] width 17 height 10
select select "YTD"
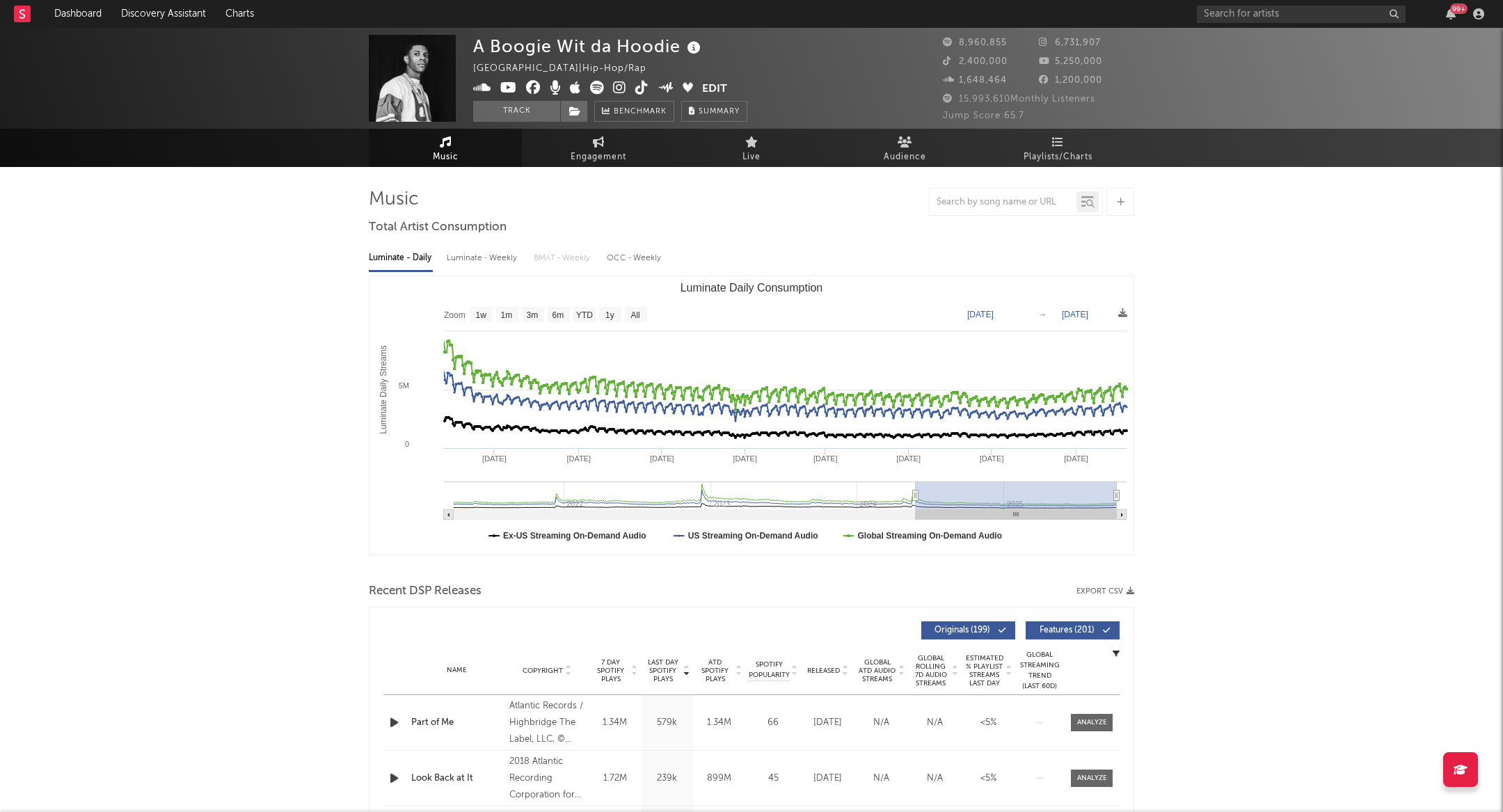
type input "[DATE]"
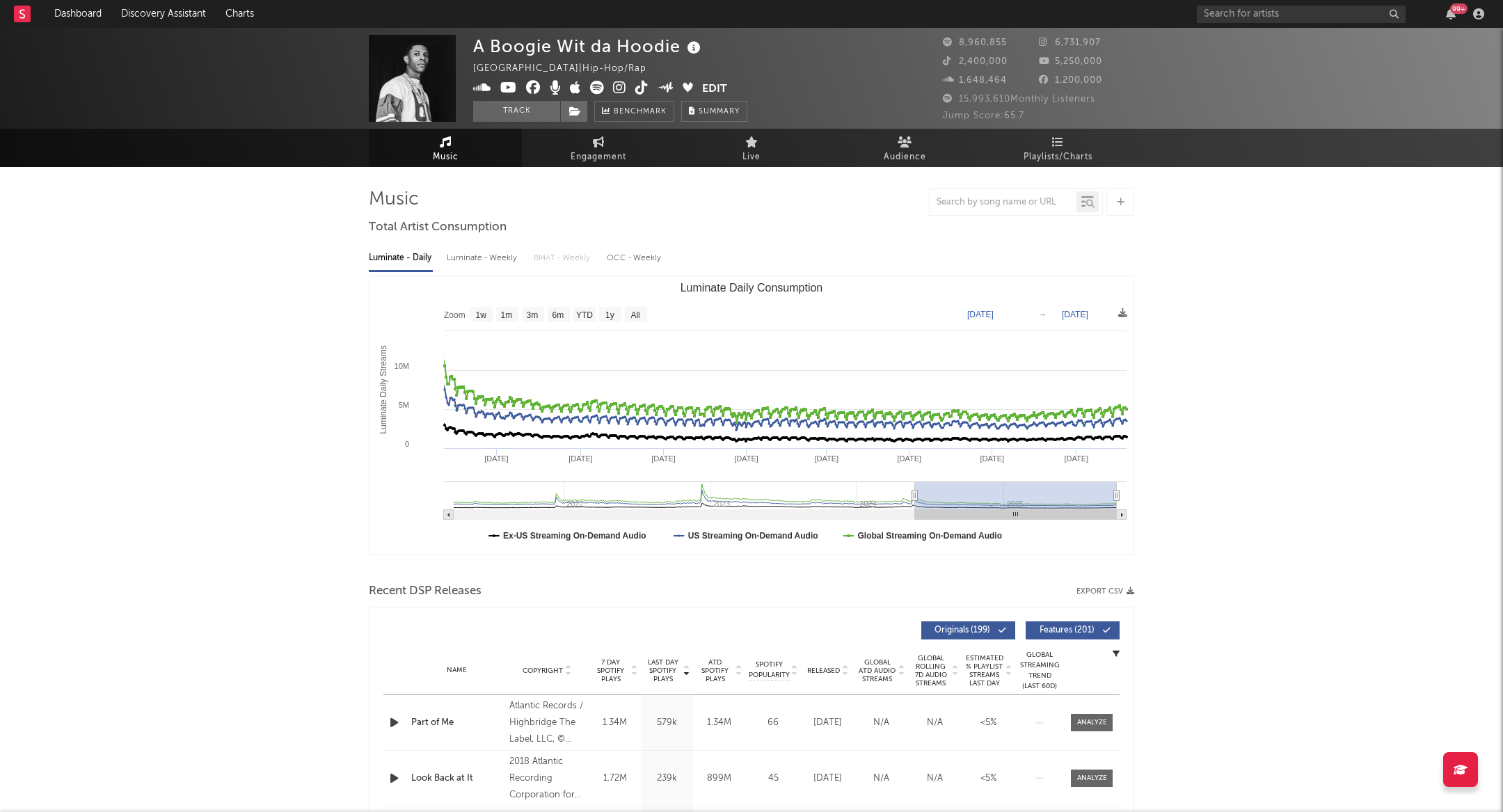
drag, startPoint x: 1001, startPoint y: 496, endPoint x: 915, endPoint y: 506, distance: 86.6
click at [915, 506] on g "Luminate Daily Consumption" at bounding box center [786, 501] width 683 height 38
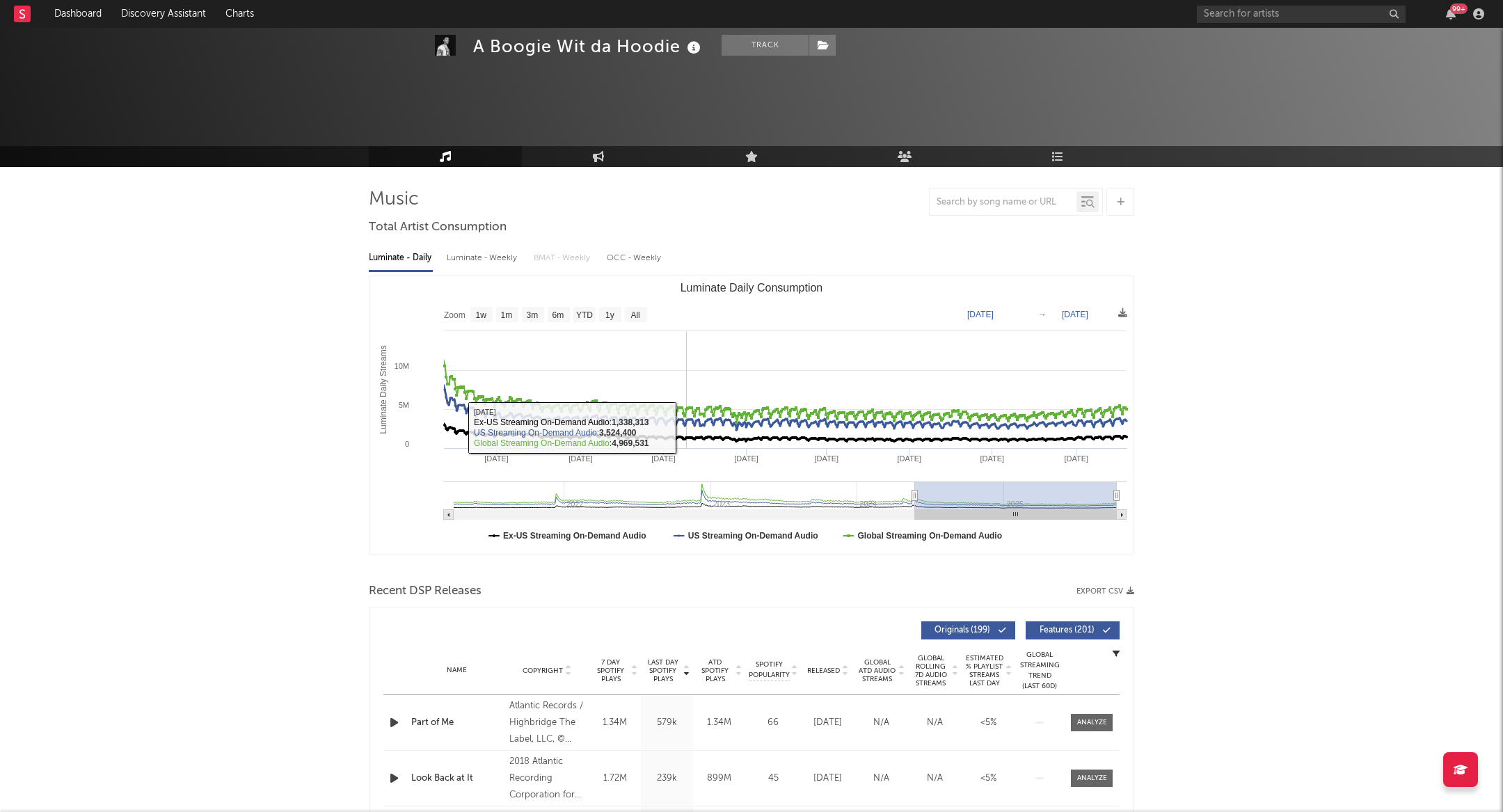
scroll to position [359, 0]
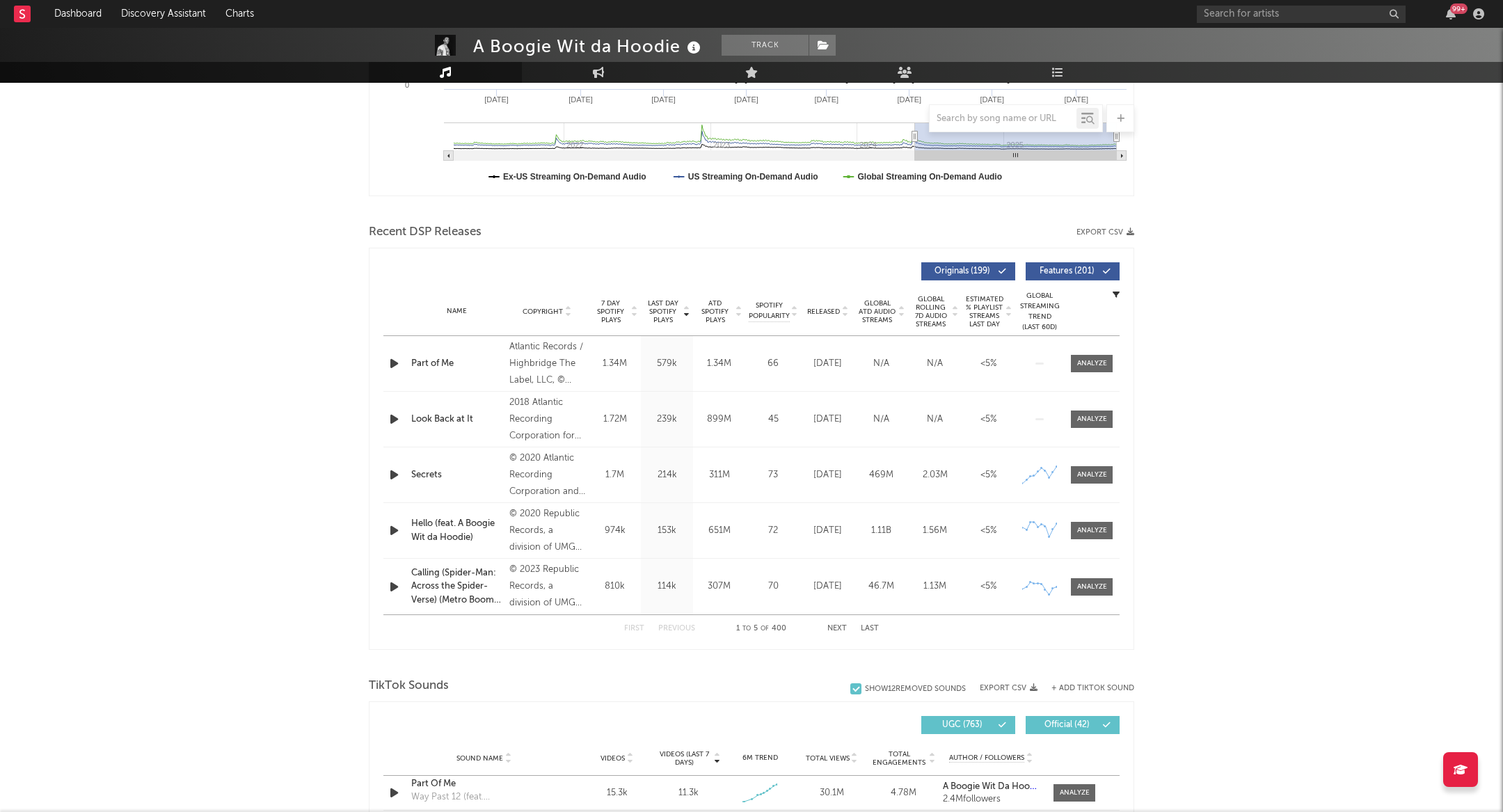
click at [833, 628] on button "Next" at bounding box center [837, 628] width 19 height 8
click at [629, 630] on button "First" at bounding box center [633, 628] width 20 height 8
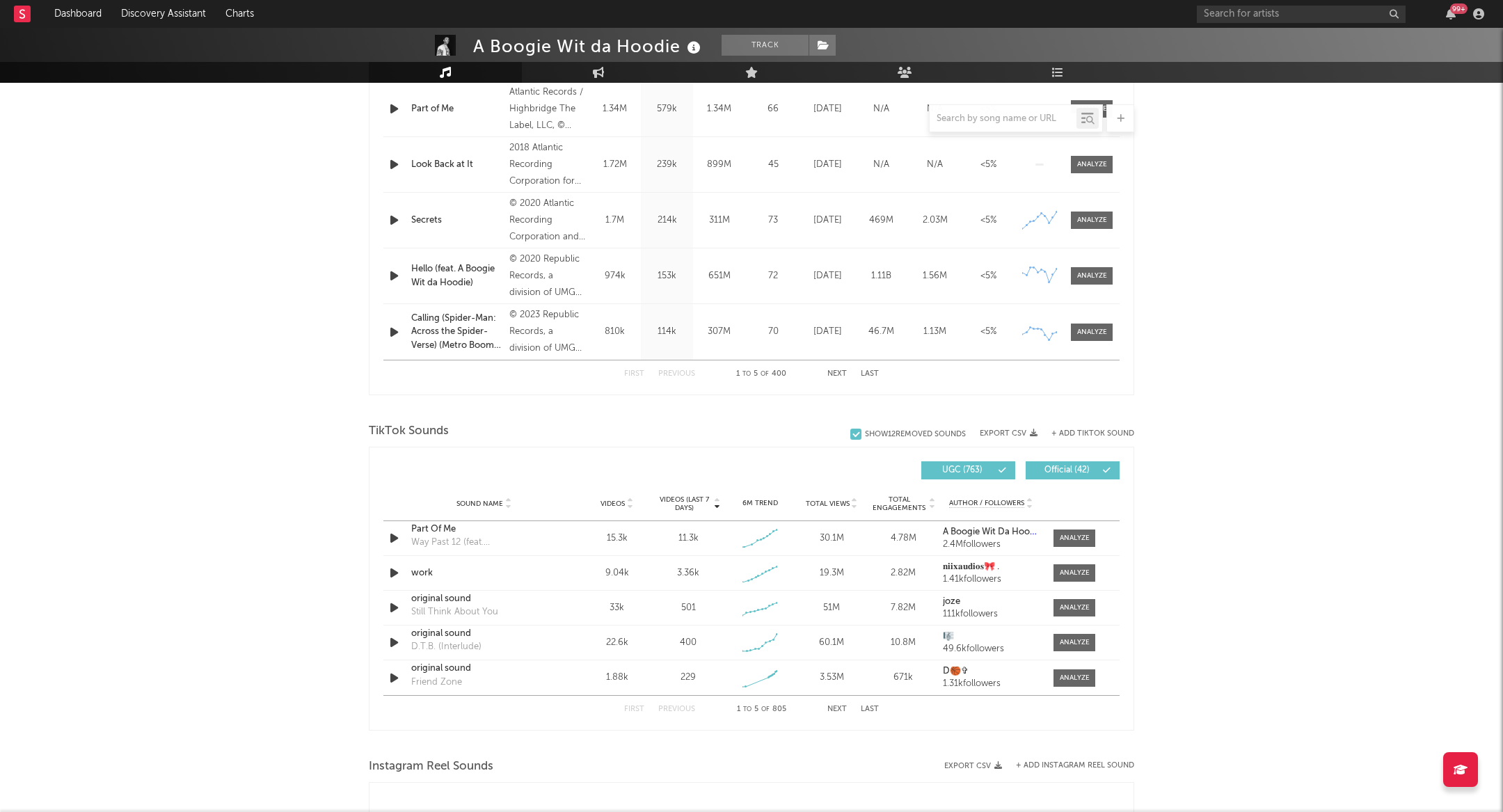
scroll to position [0, 0]
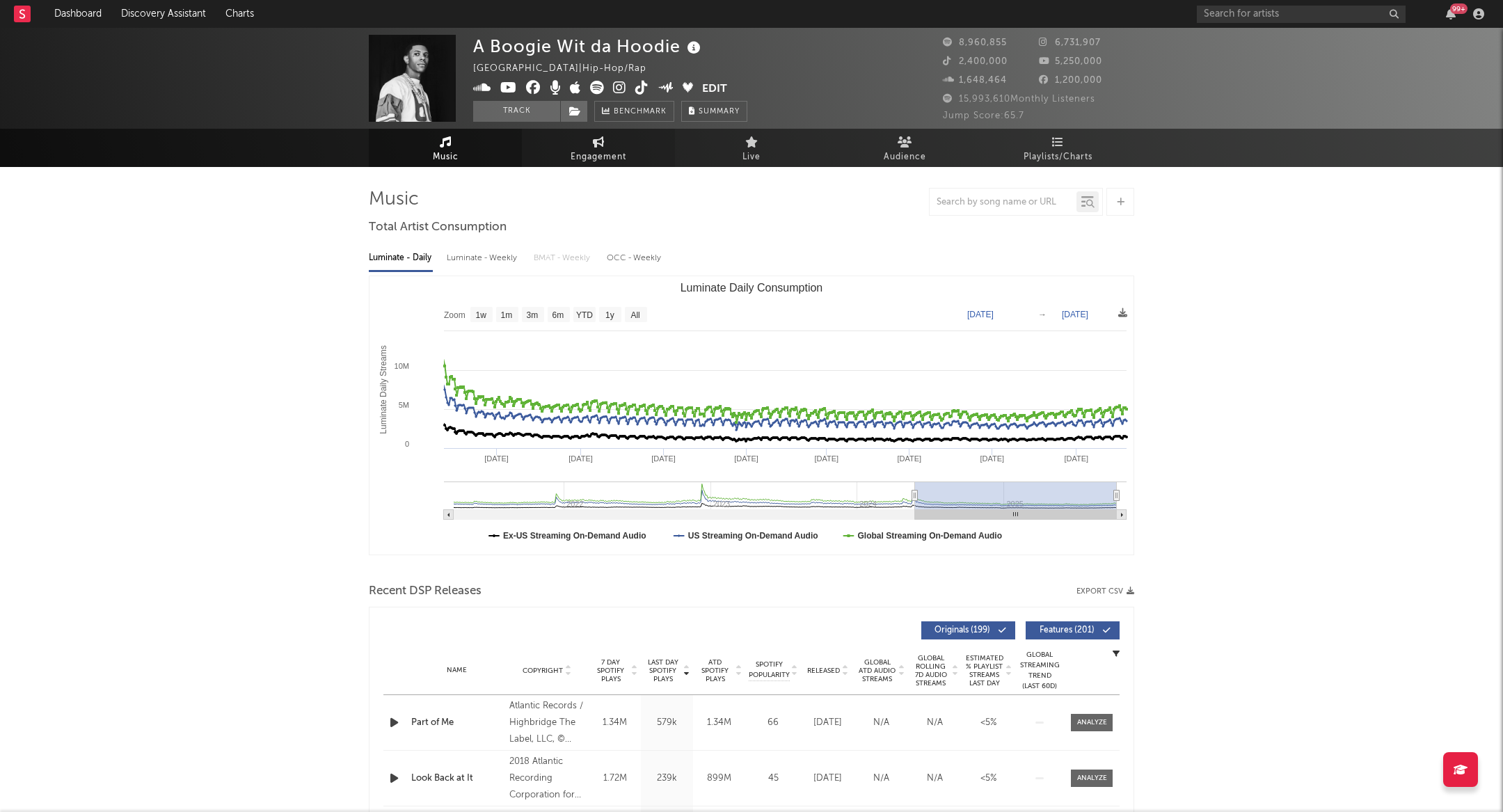
click at [567, 159] on link "Engagement" at bounding box center [599, 148] width 153 height 38
select select "1w"
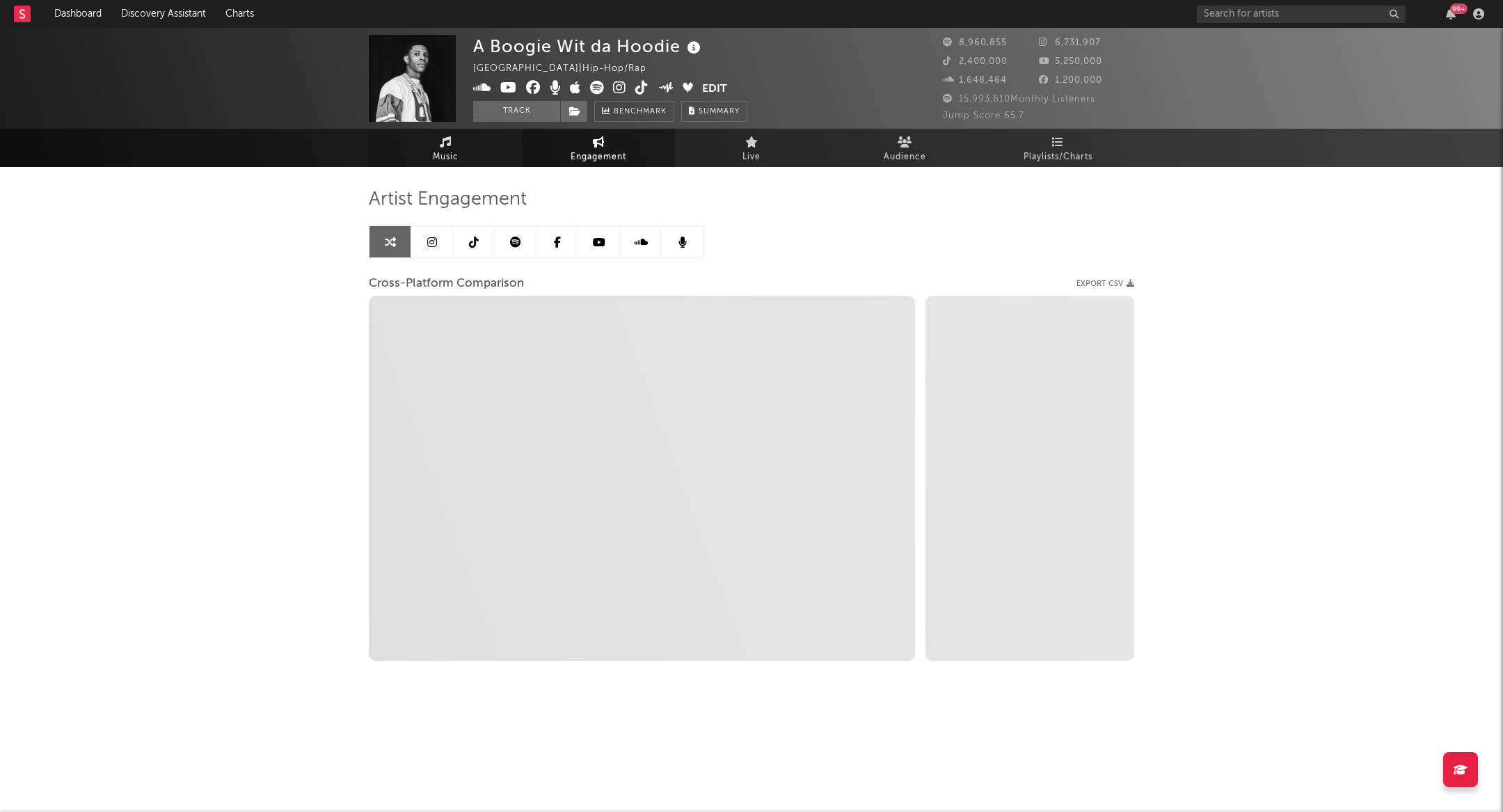
click at [451, 165] on link "Music" at bounding box center [445, 148] width 153 height 38
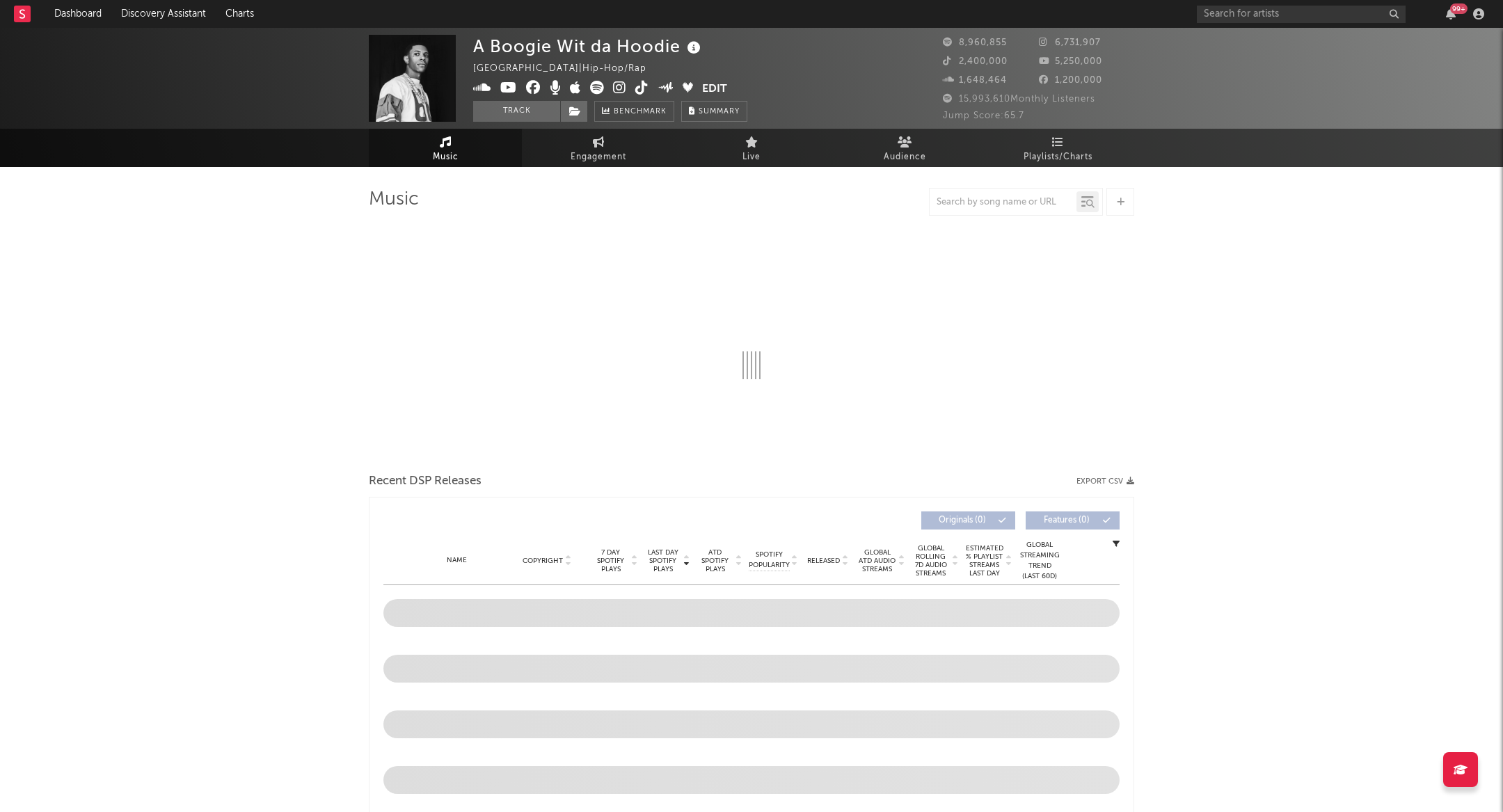
select select "6m"
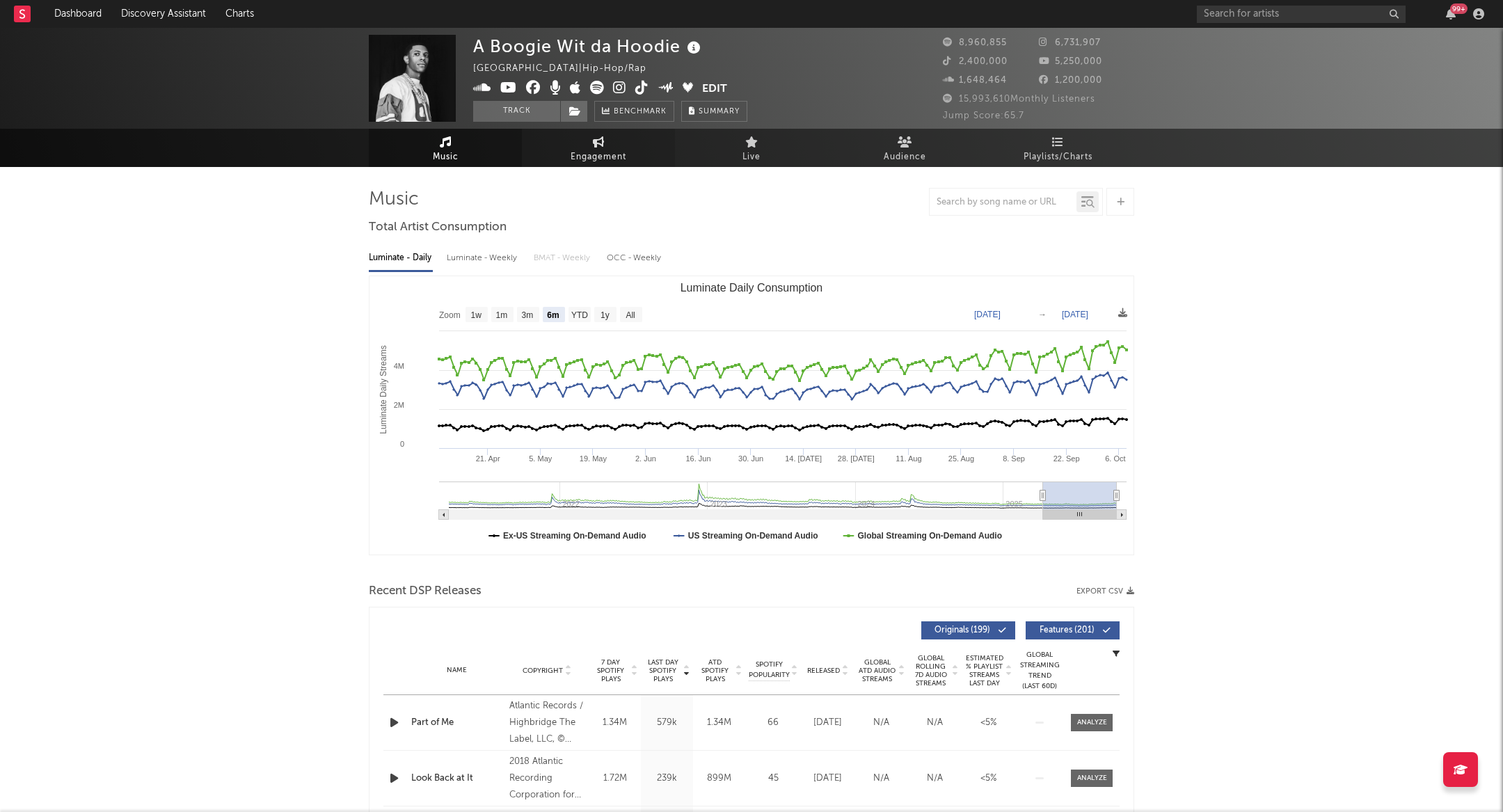
click at [590, 147] on link "Engagement" at bounding box center [599, 148] width 153 height 38
select select "1w"
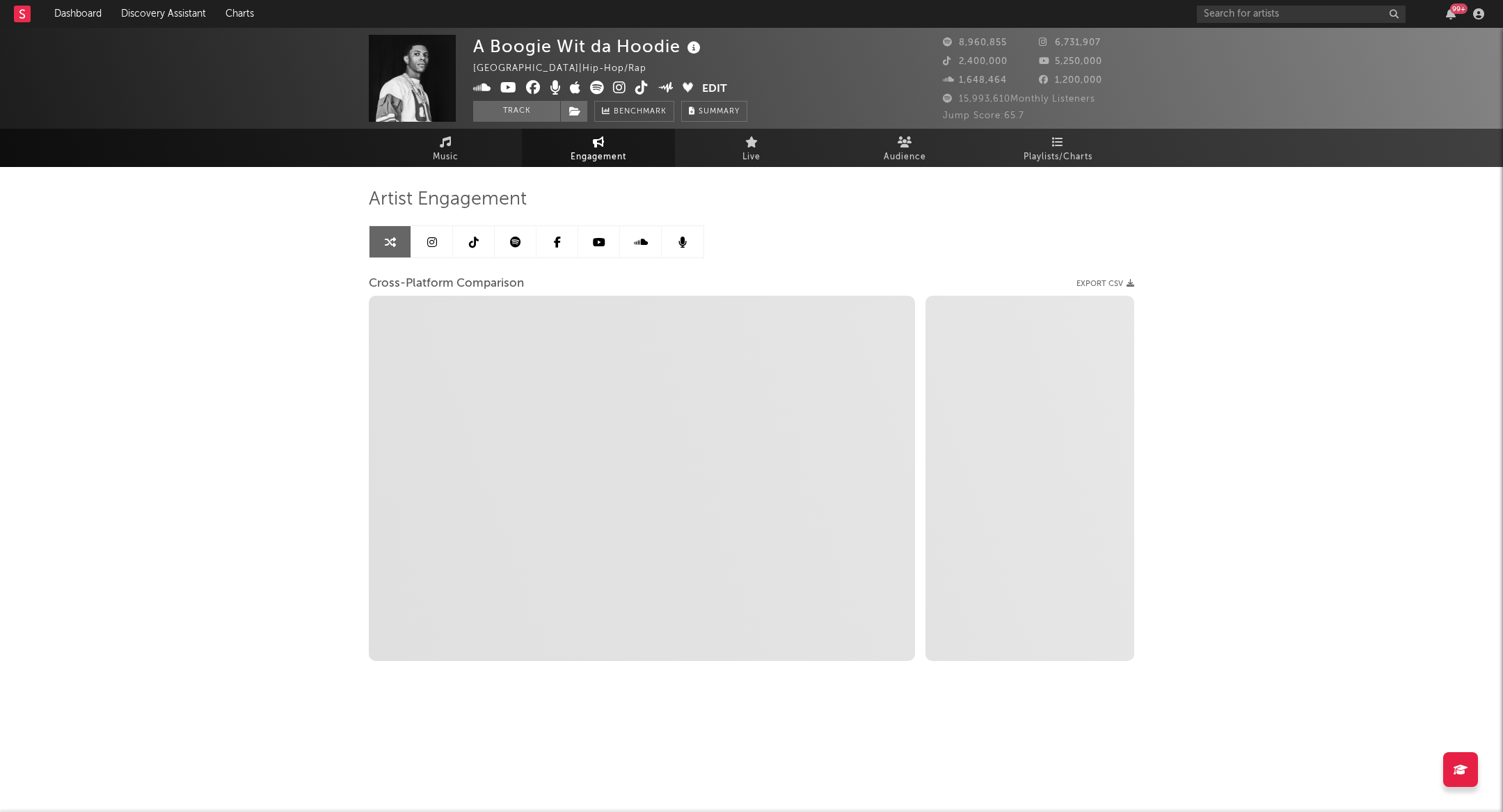
select select "1m"
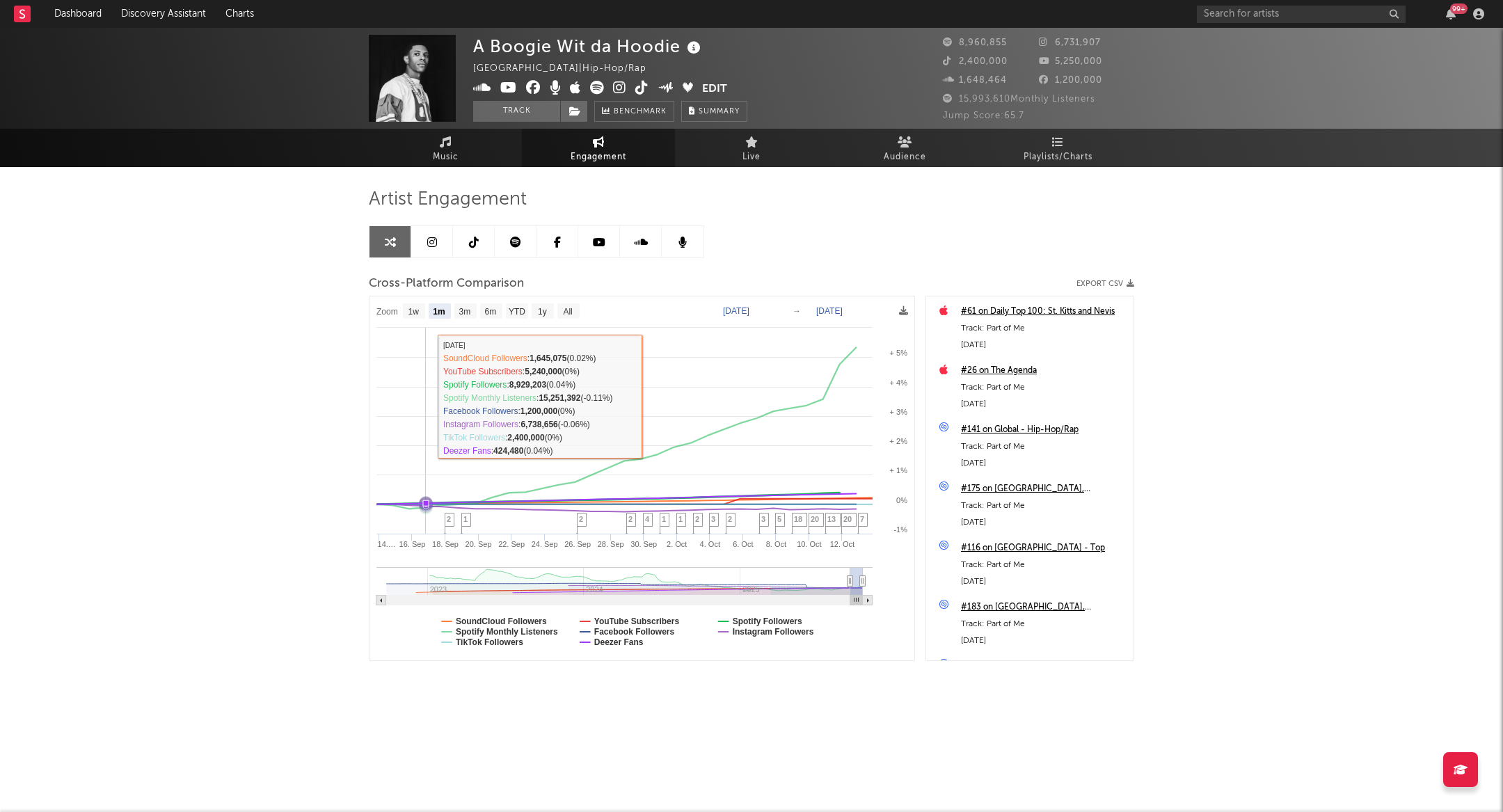
select select "1m"
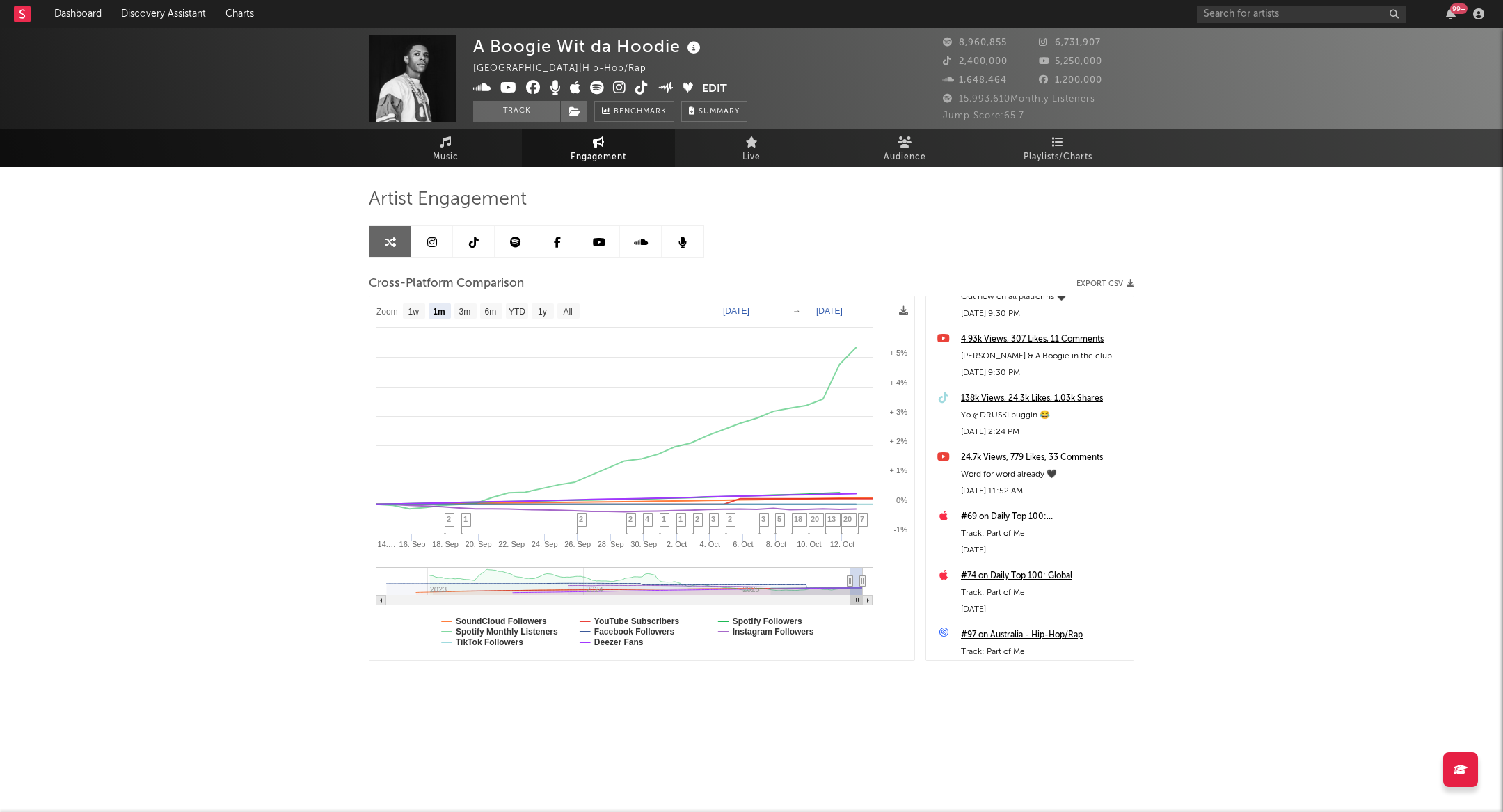
scroll to position [484, 0]
